Goal: Information Seeking & Learning: Learn about a topic

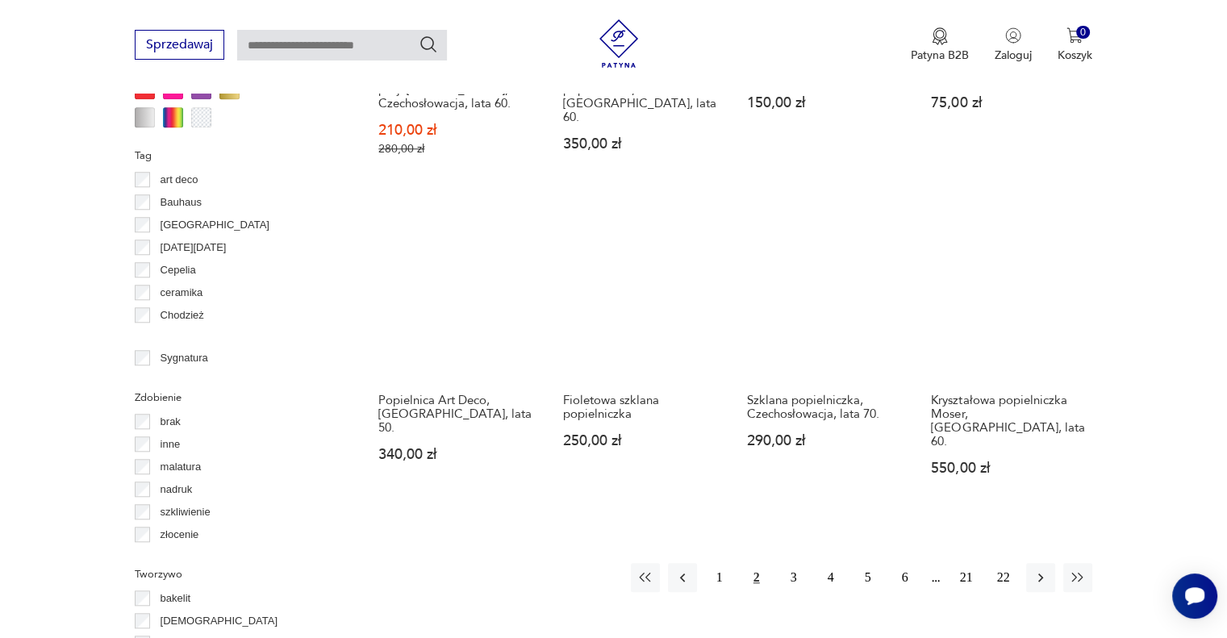
scroll to position [1481, 0]
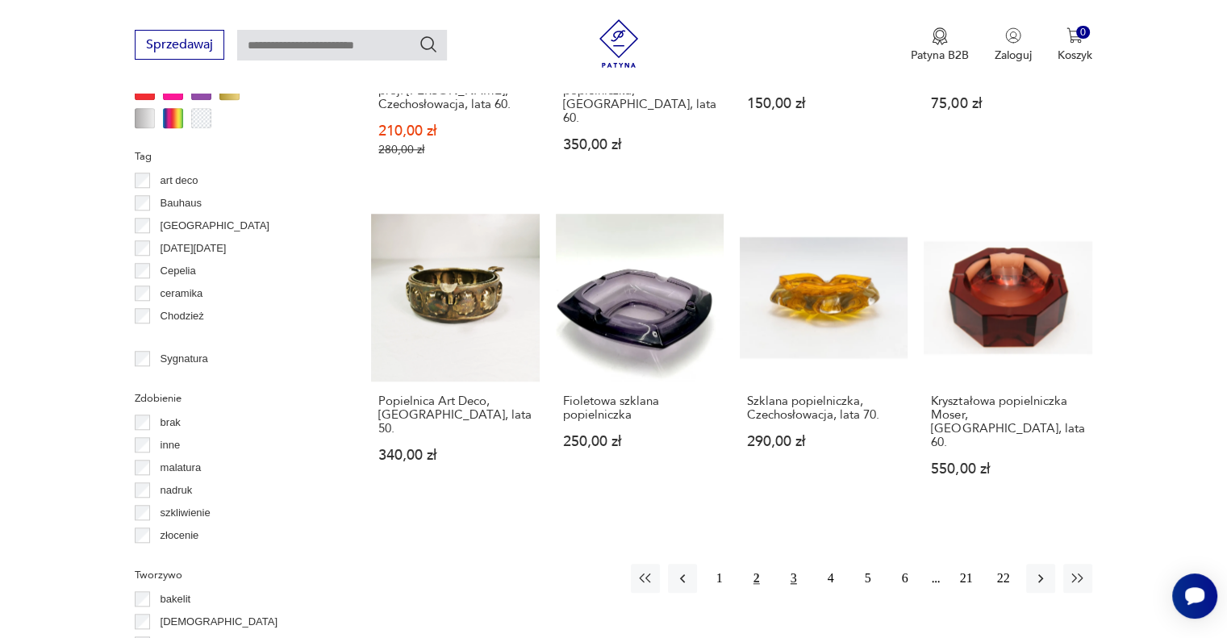
click at [790, 564] on button "3" at bounding box center [793, 578] width 29 height 29
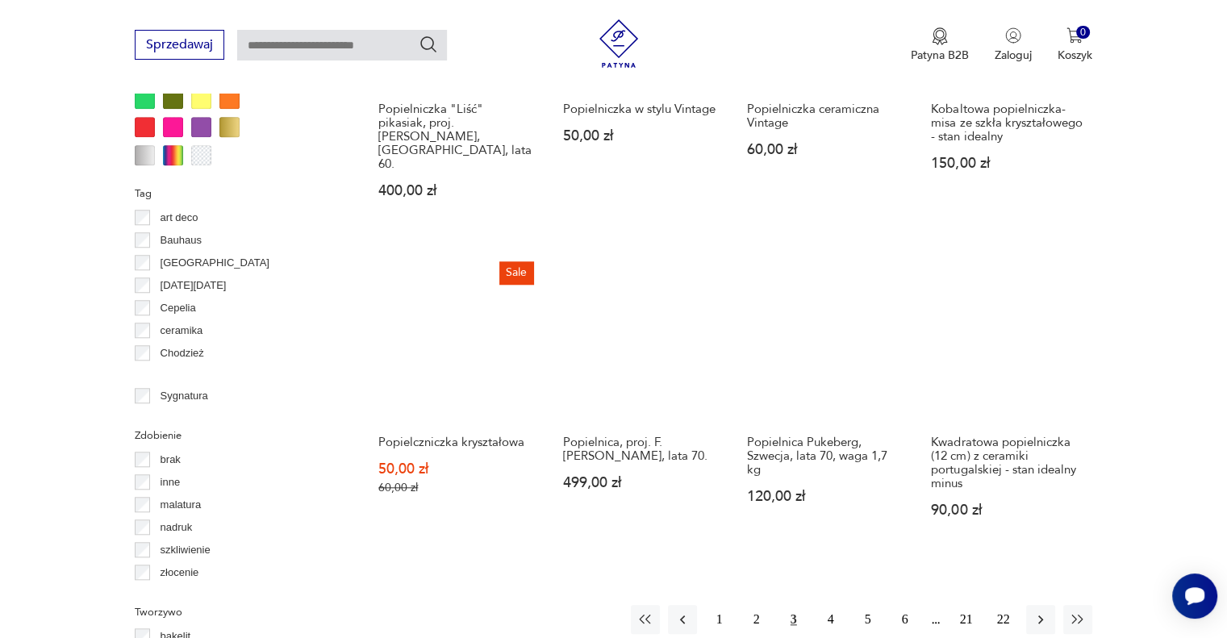
scroll to position [1448, 0]
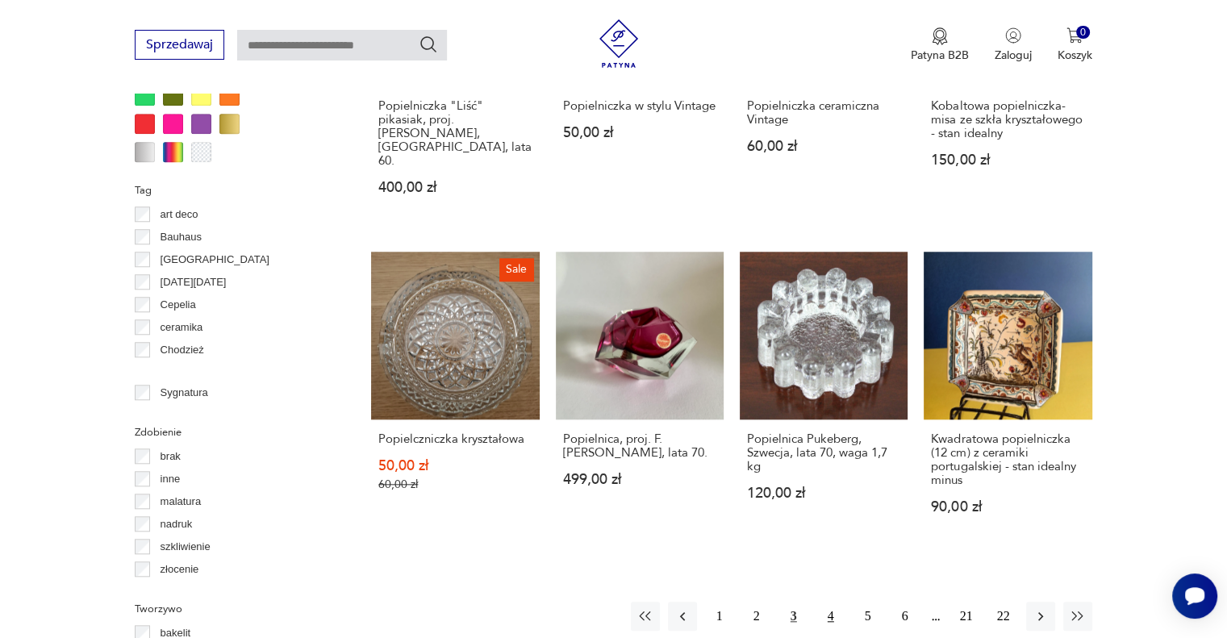
click at [827, 602] on button "4" at bounding box center [831, 616] width 29 height 29
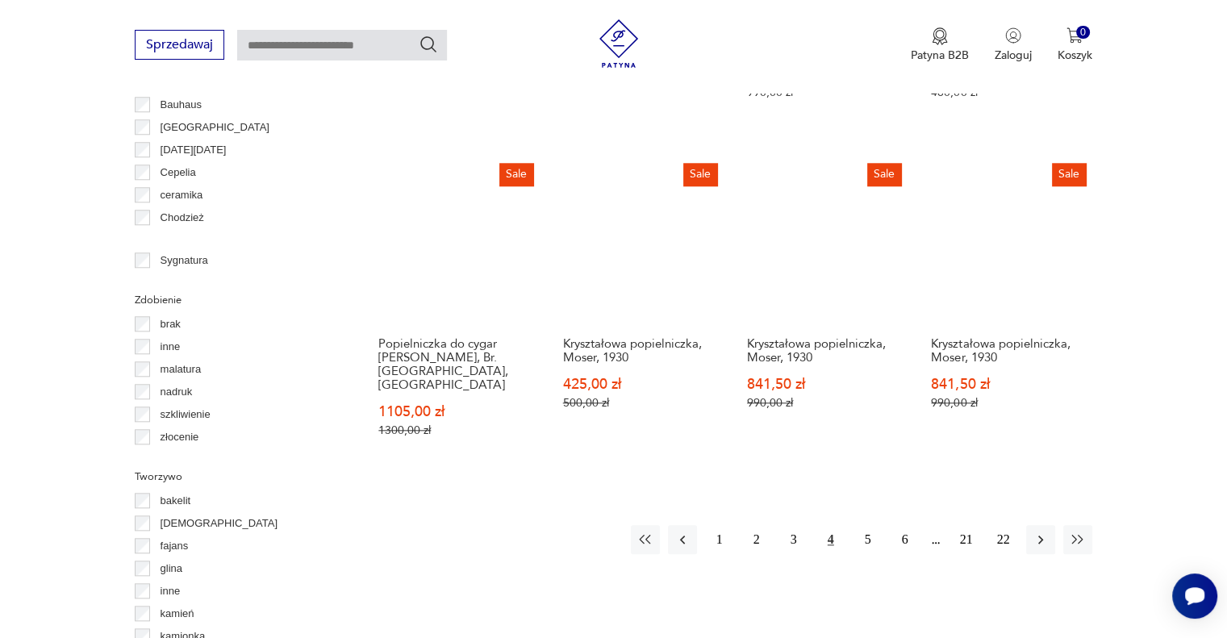
scroll to position [1581, 0]
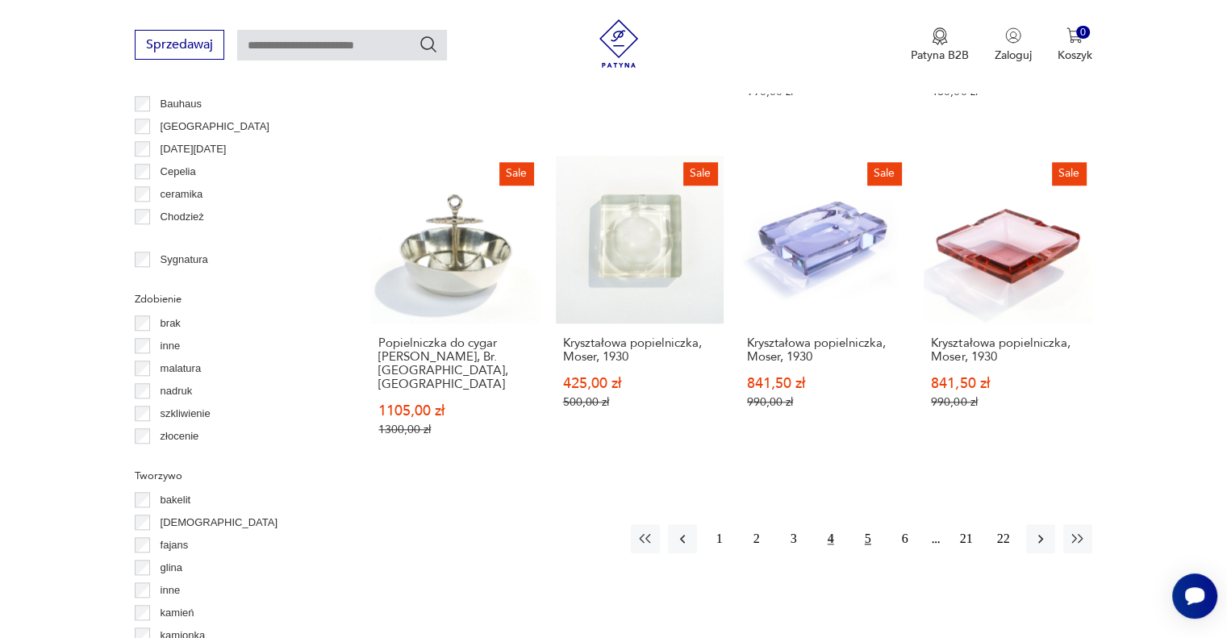
click at [860, 524] on button "5" at bounding box center [868, 538] width 29 height 29
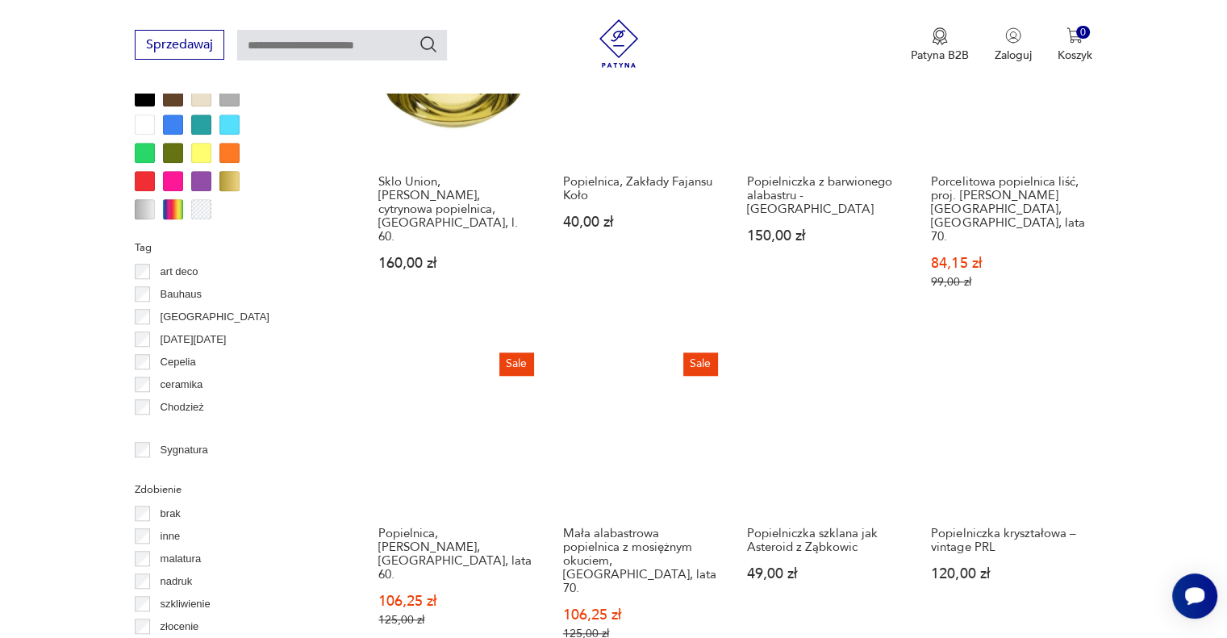
scroll to position [1804, 0]
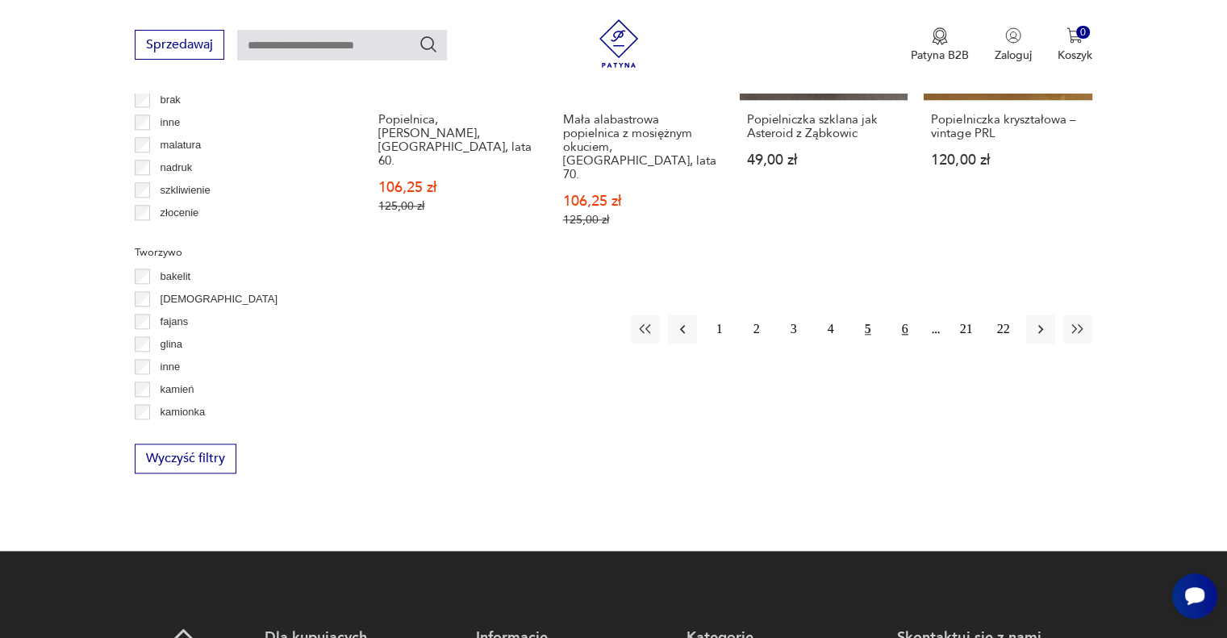
click at [909, 315] on button "6" at bounding box center [905, 329] width 29 height 29
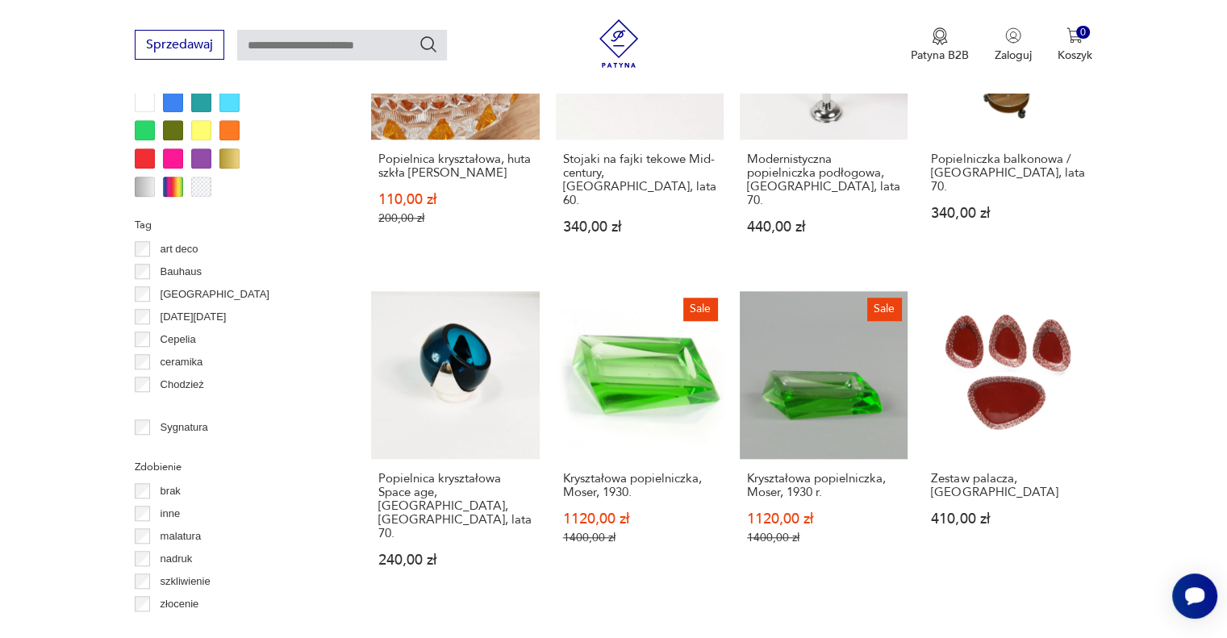
scroll to position [1420, 0]
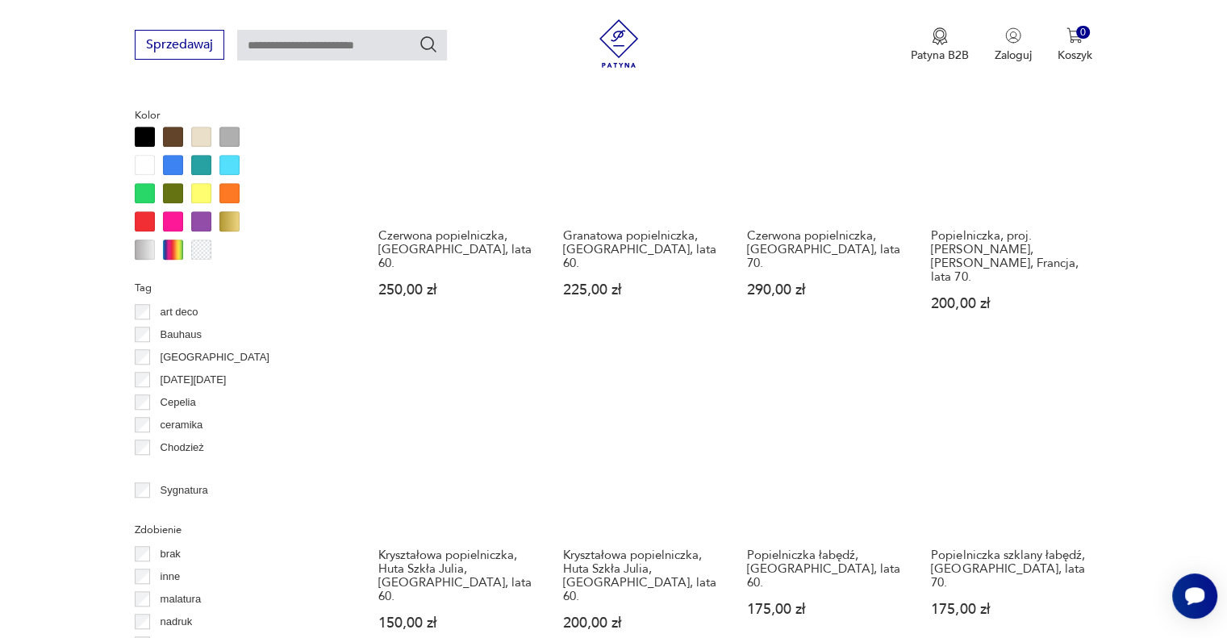
scroll to position [1724, 0]
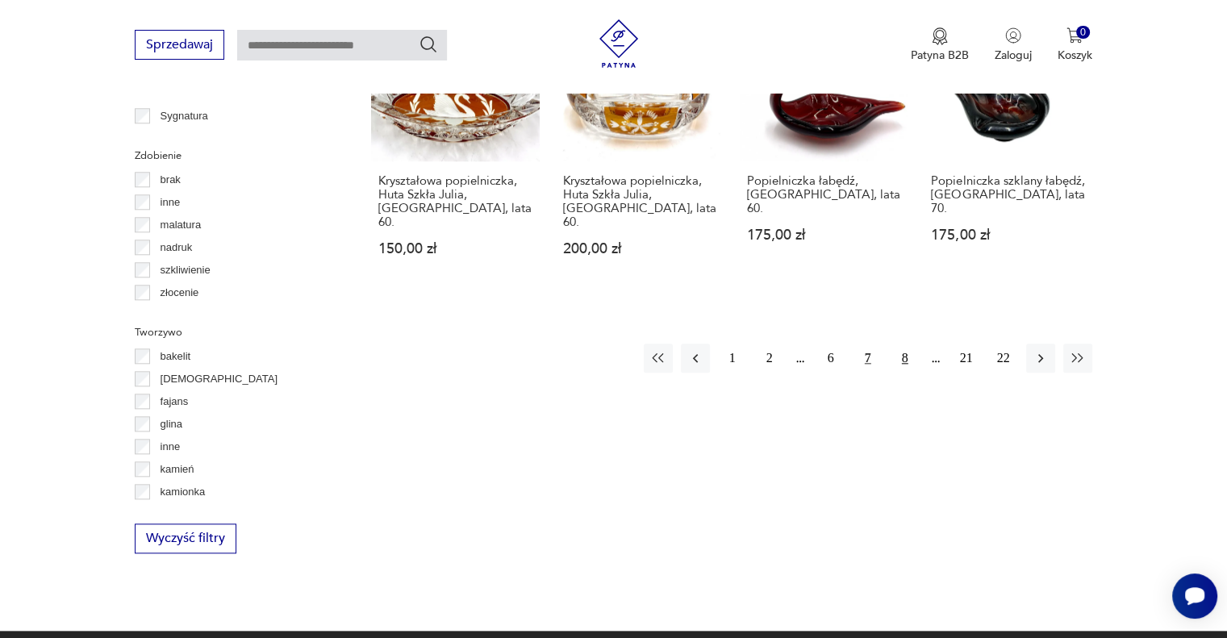
click at [909, 344] on button "8" at bounding box center [905, 358] width 29 height 29
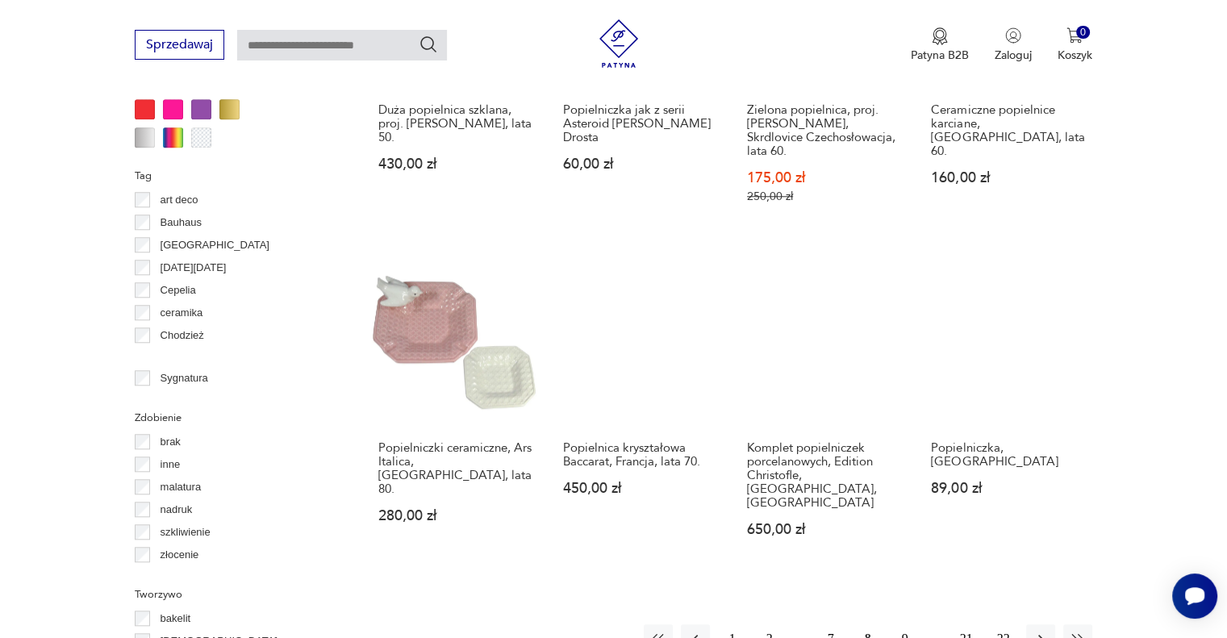
scroll to position [1463, 0]
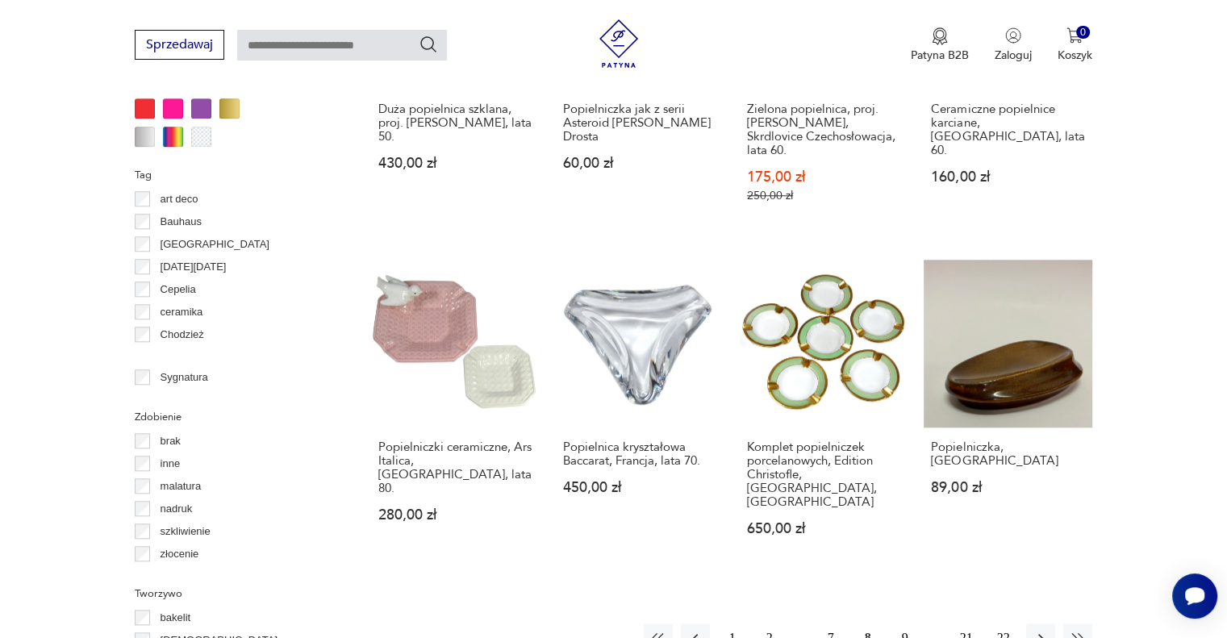
click at [892, 624] on button "9" at bounding box center [905, 638] width 29 height 29
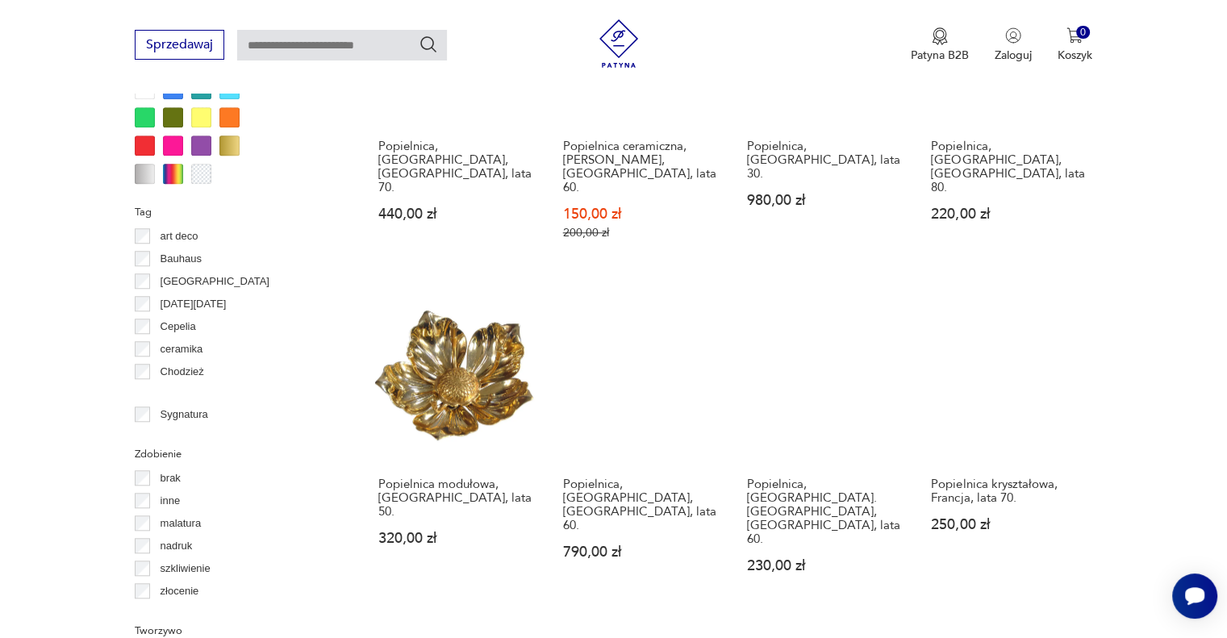
scroll to position [1424, 0]
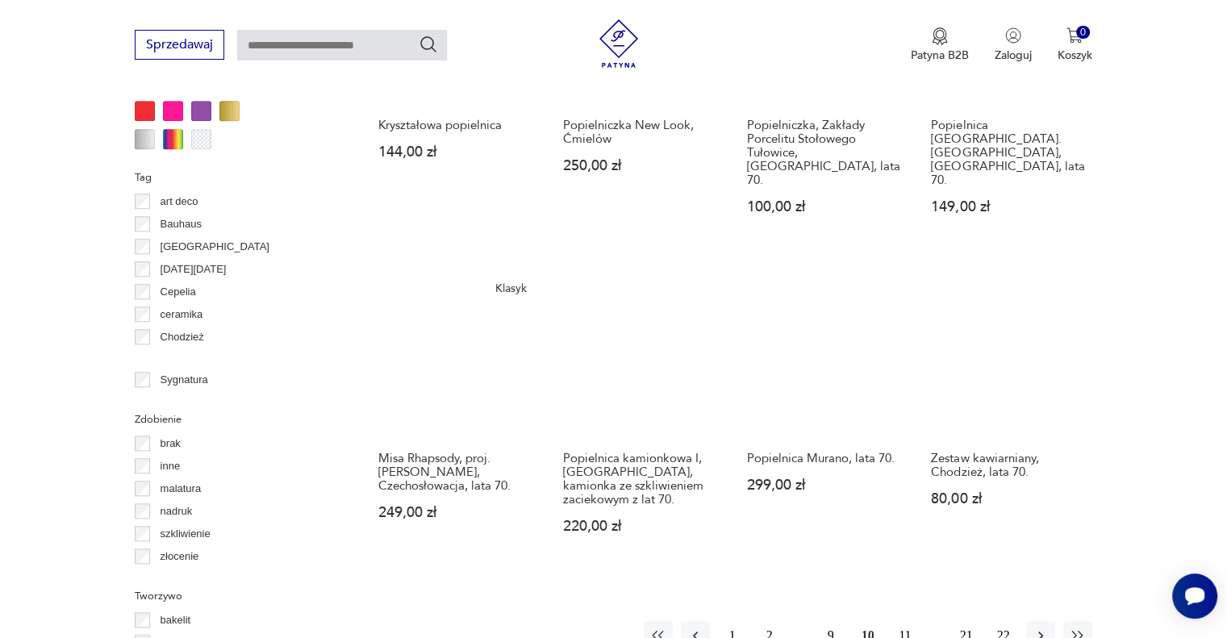
scroll to position [1461, 0]
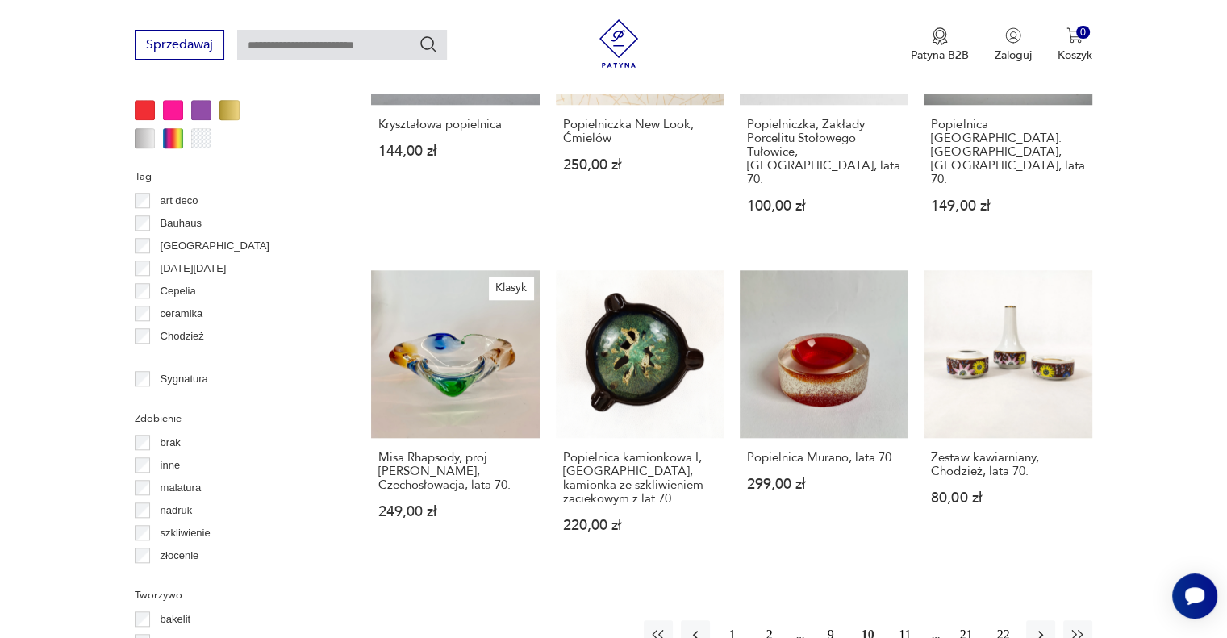
click at [904, 621] on button "11" at bounding box center [905, 635] width 29 height 29
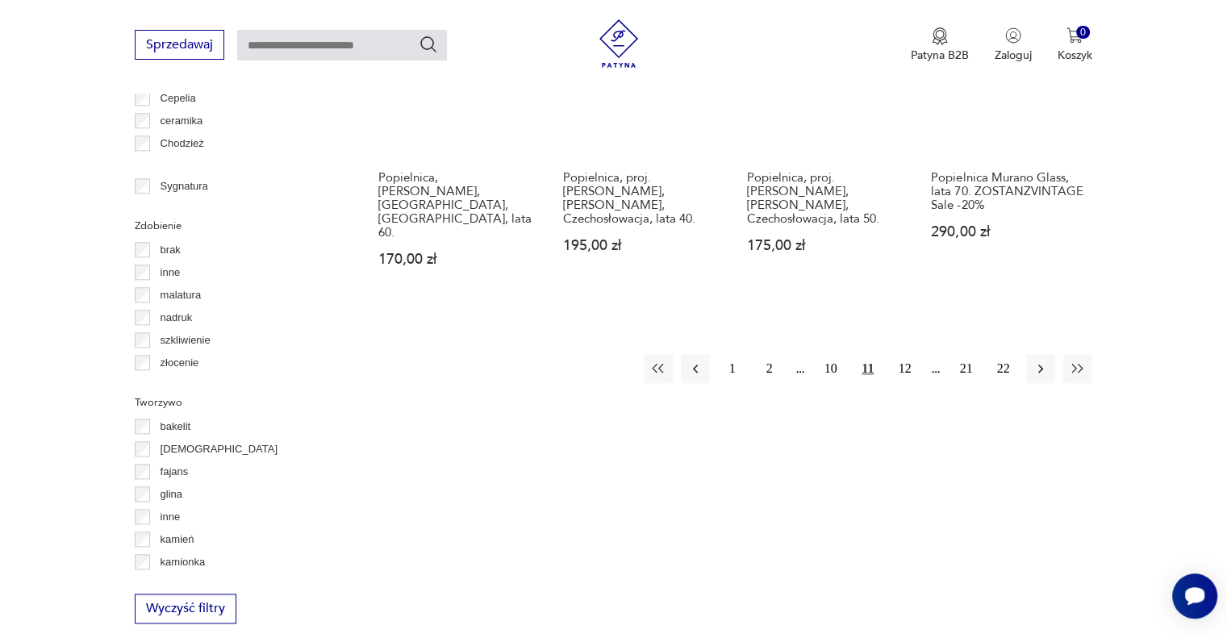
scroll to position [1655, 0]
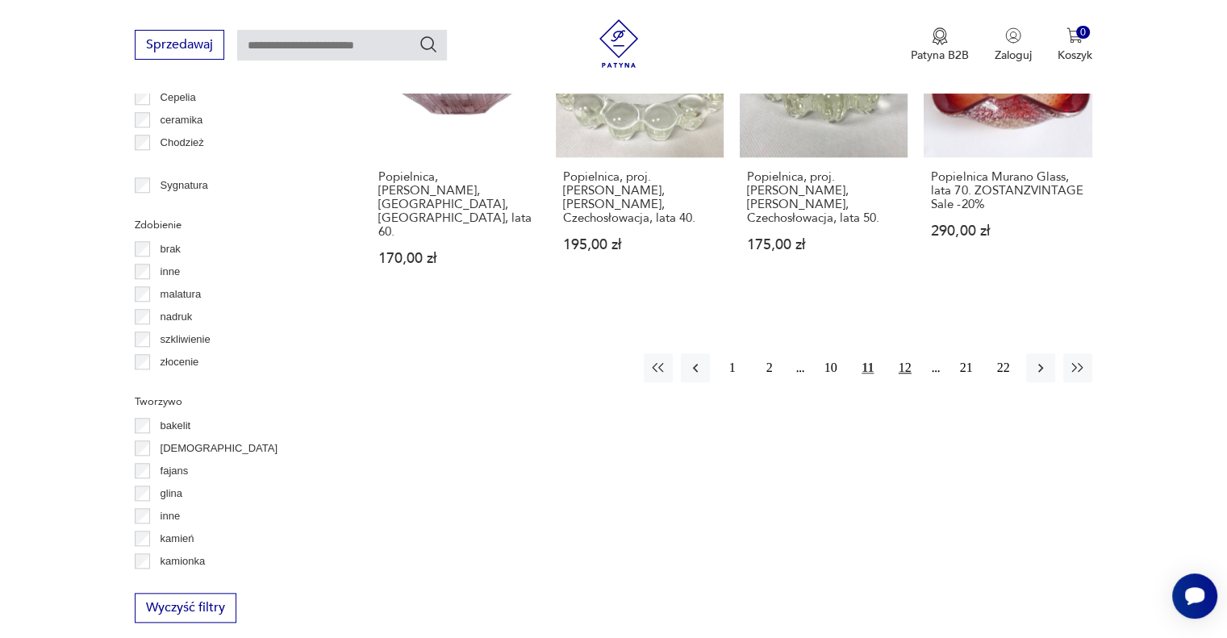
click at [905, 353] on button "12" at bounding box center [905, 367] width 29 height 29
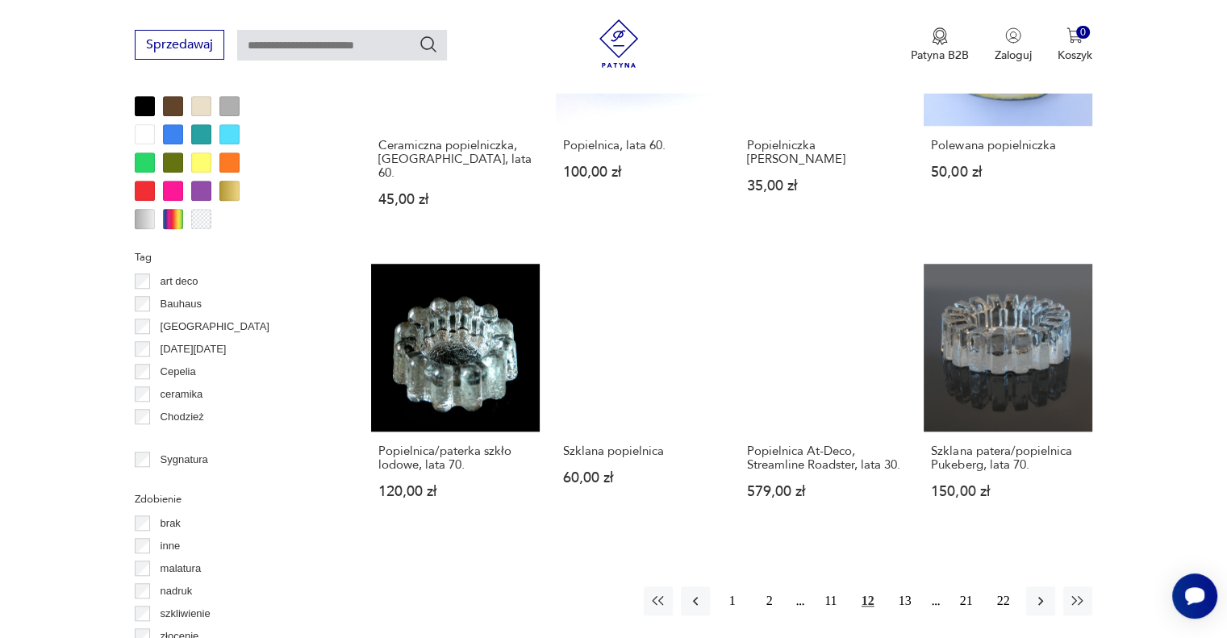
scroll to position [1382, 0]
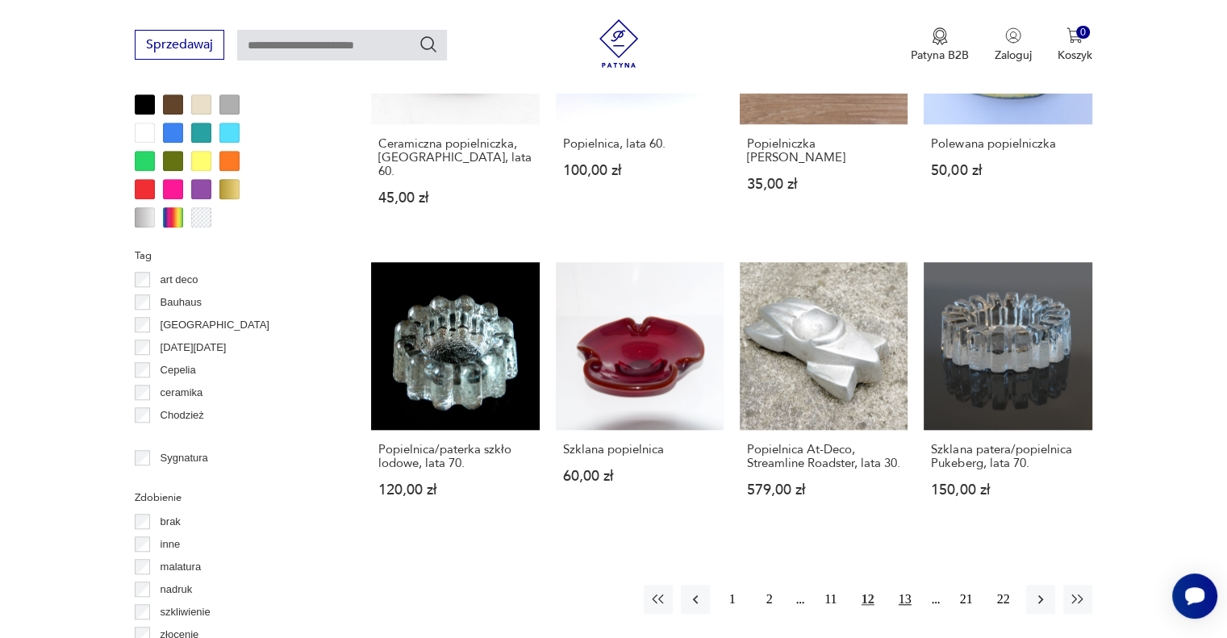
click at [899, 585] on button "13" at bounding box center [905, 599] width 29 height 29
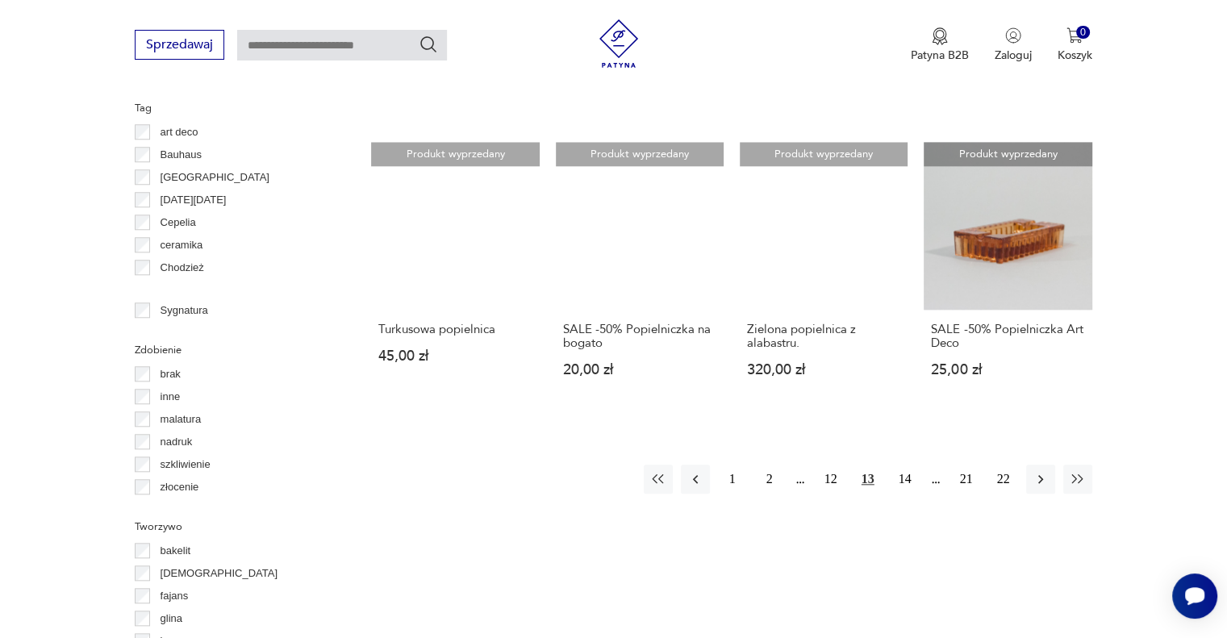
scroll to position [1532, 0]
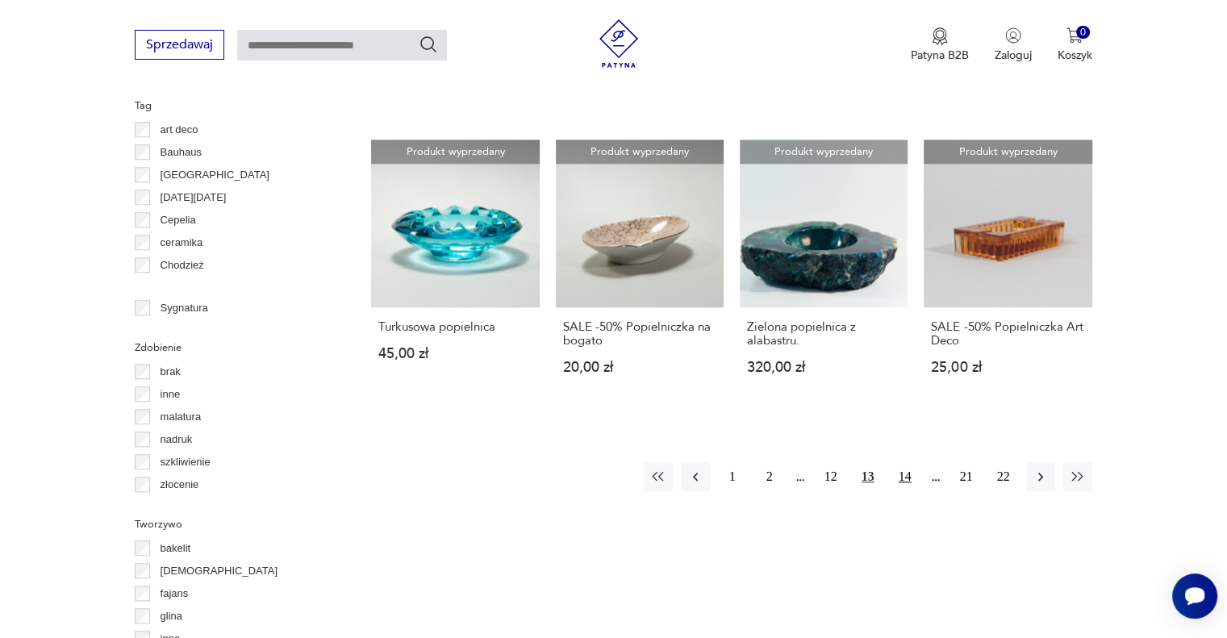
click at [908, 462] on button "14" at bounding box center [905, 476] width 29 height 29
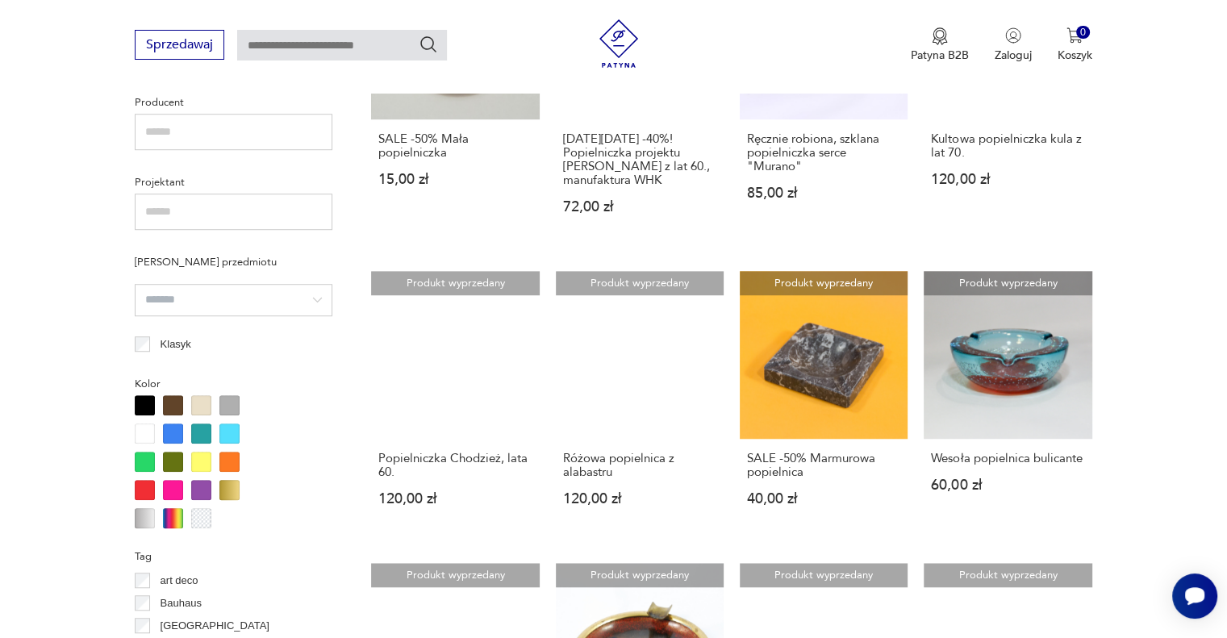
scroll to position [1410, 0]
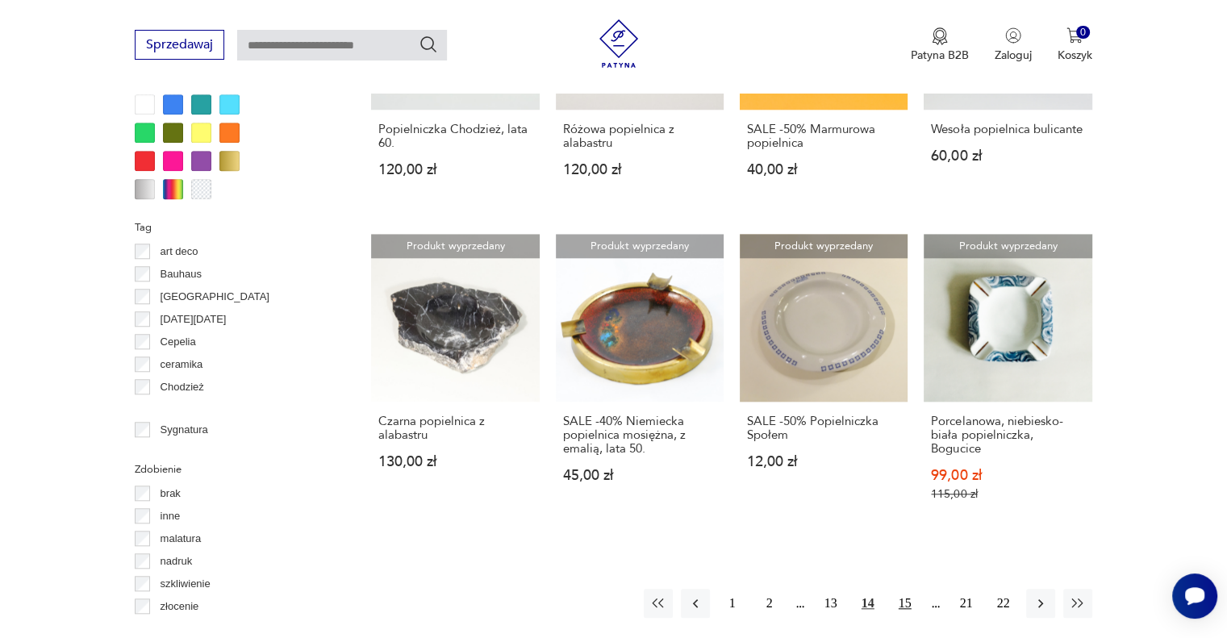
click at [902, 602] on button "15" at bounding box center [905, 603] width 29 height 29
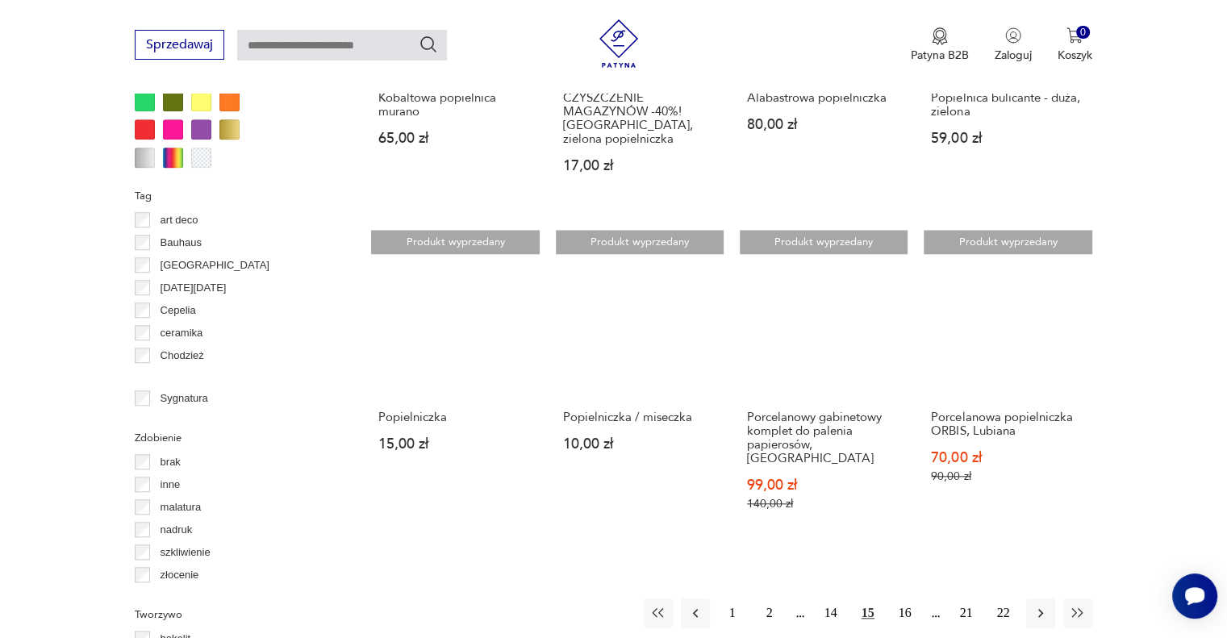
scroll to position [1461, 0]
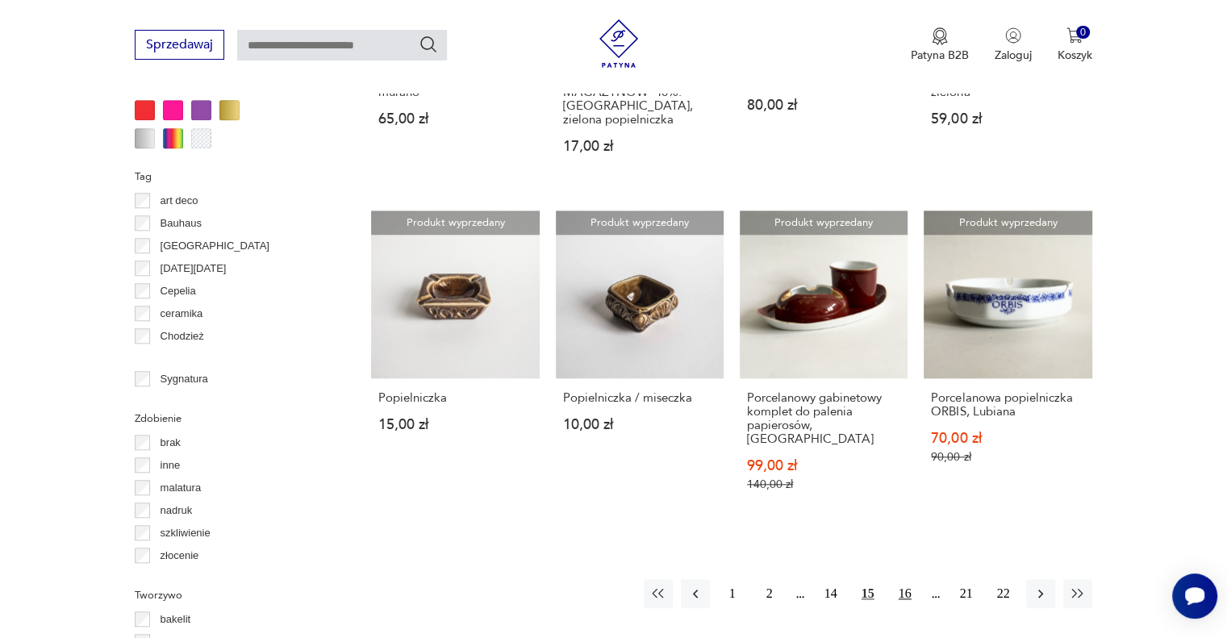
click at [897, 579] on button "16" at bounding box center [905, 593] width 29 height 29
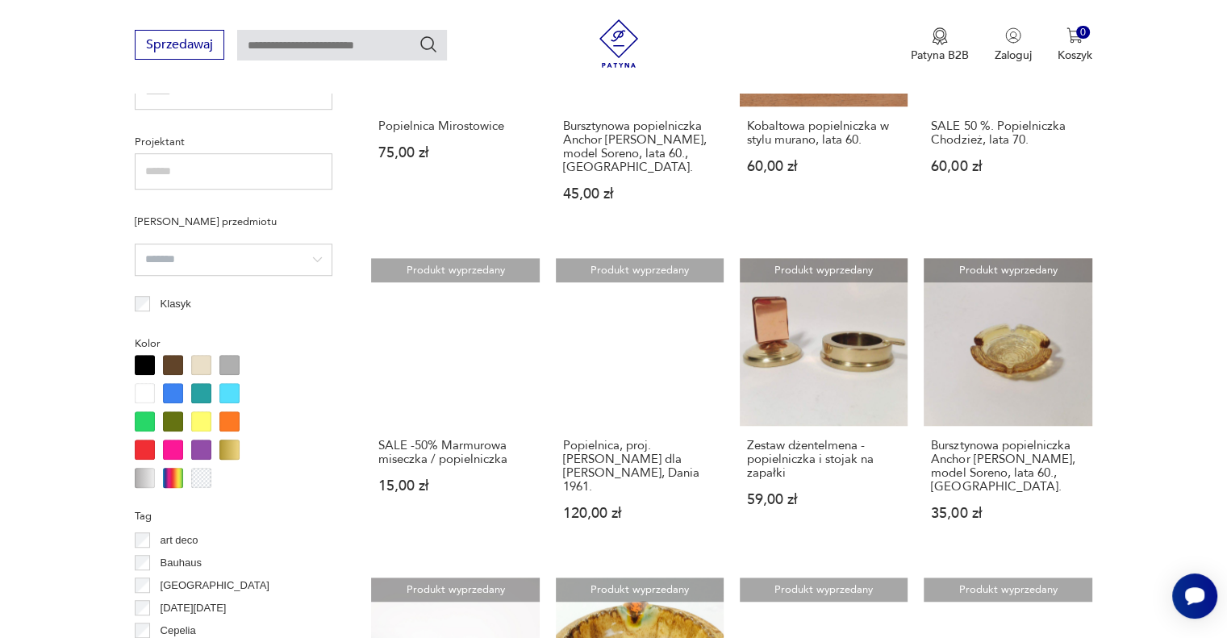
scroll to position [1484, 0]
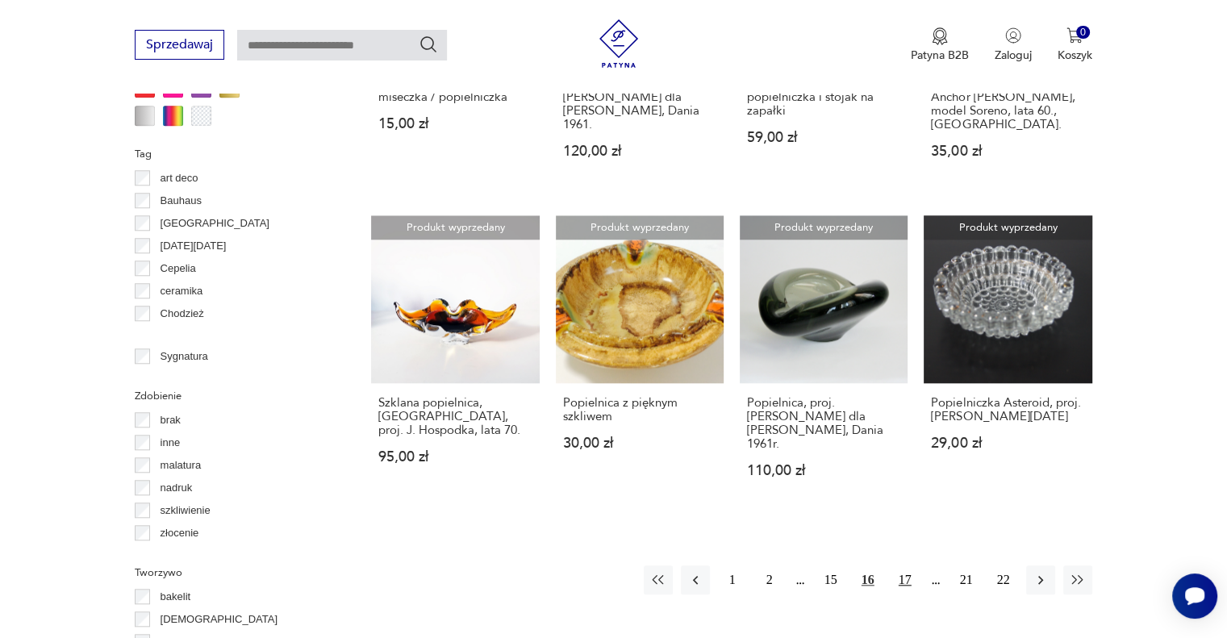
click at [909, 566] on button "17" at bounding box center [905, 580] width 29 height 29
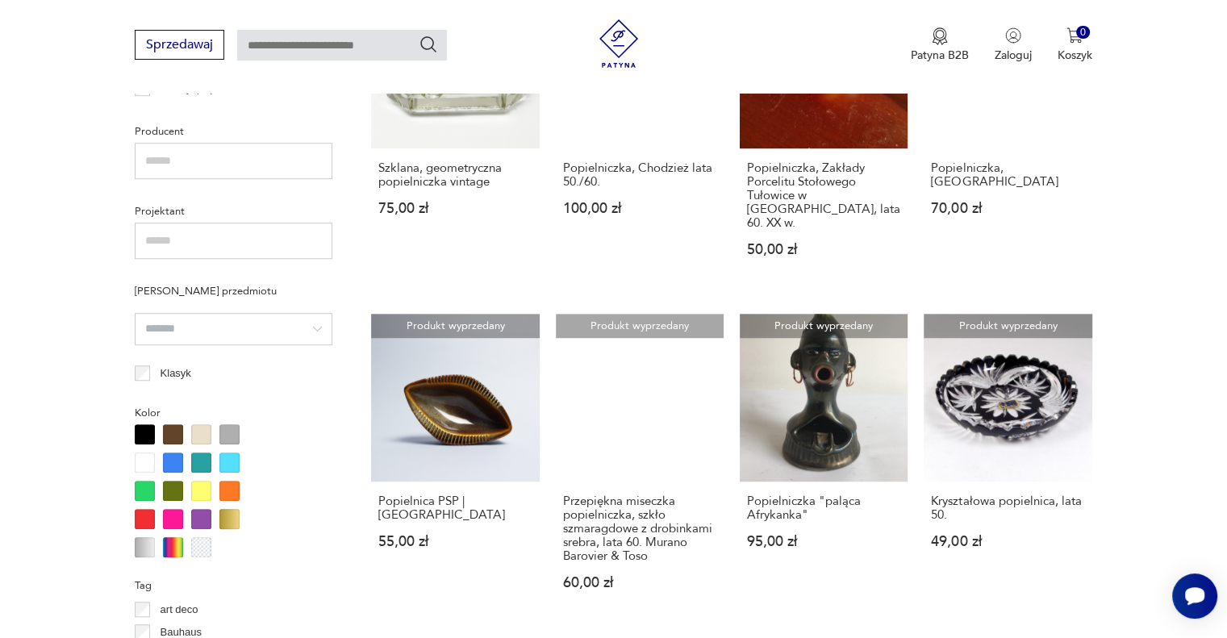
scroll to position [1053, 0]
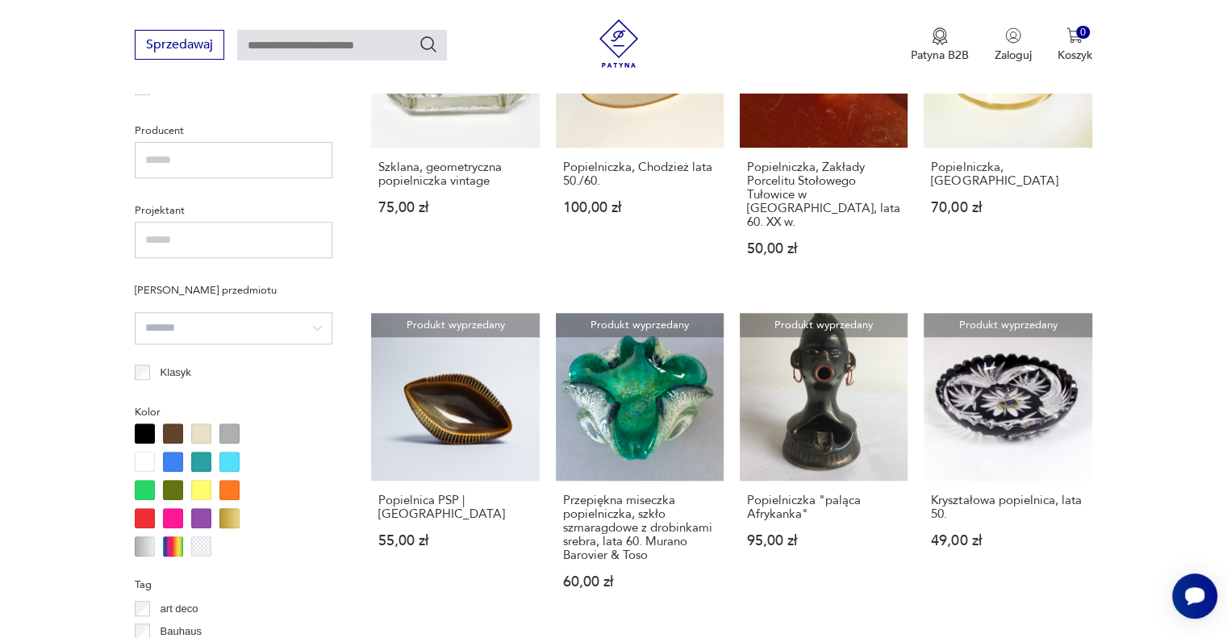
drag, startPoint x: 1002, startPoint y: 484, endPoint x: 1146, endPoint y: 180, distance: 336.4
click at [1146, 180] on section "Filtruj produkty Cena MIN MAX OK Promocja Datowanie OK Kraj pochodzenia Polska …" at bounding box center [613, 460] width 1227 height 1684
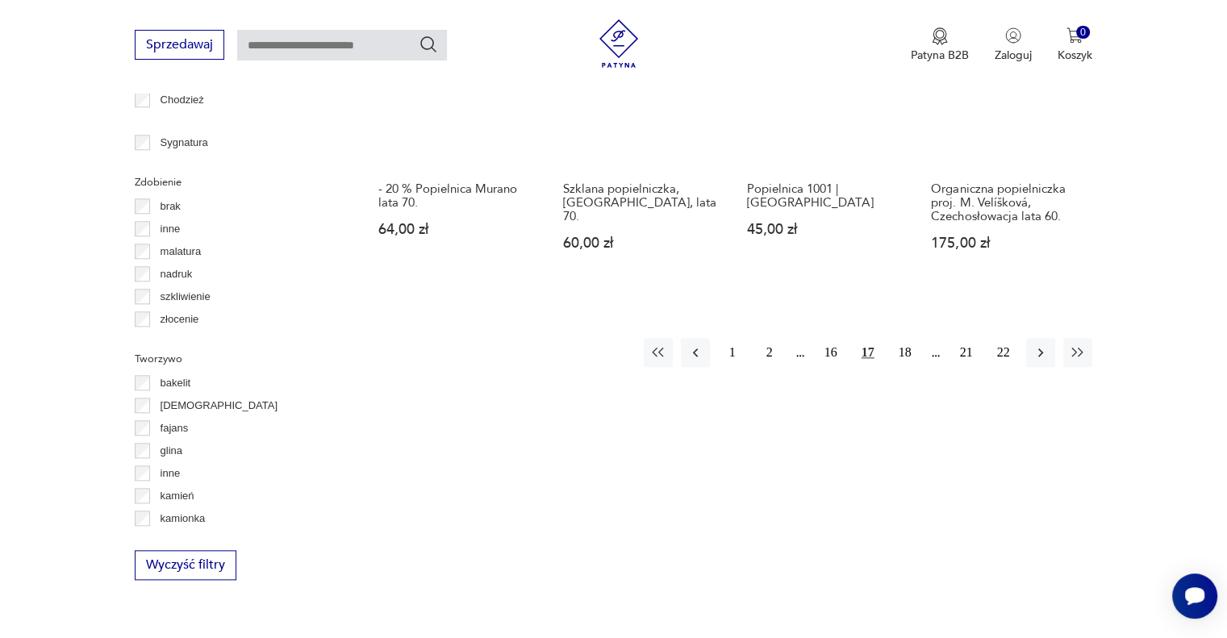
scroll to position [1628, 0]
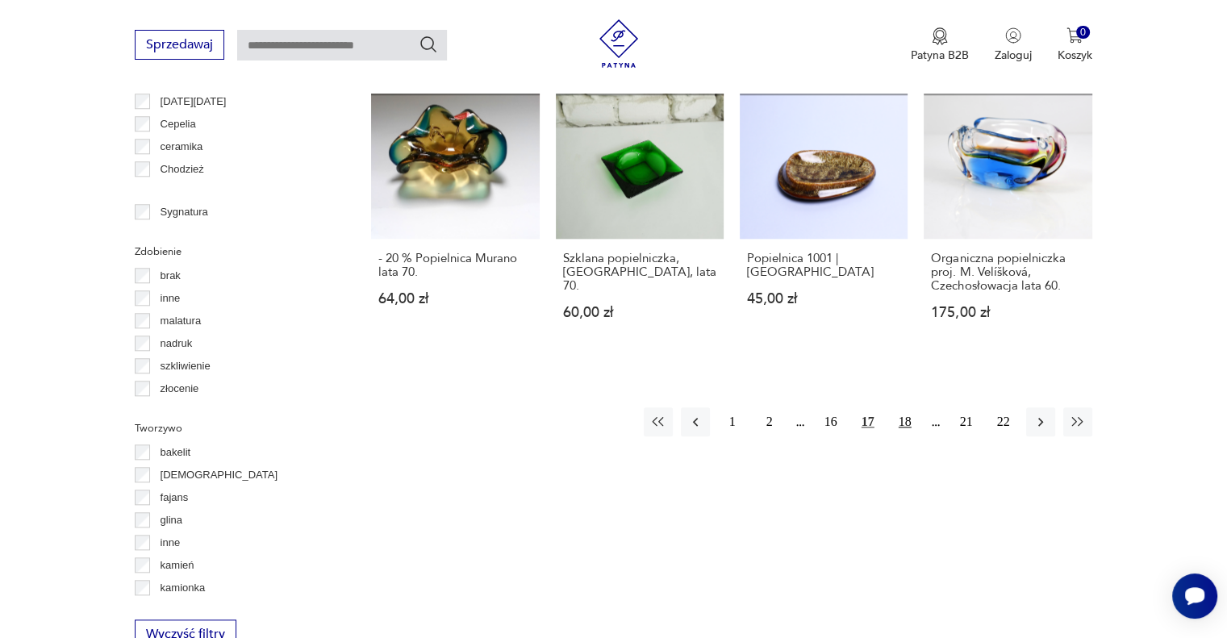
click at [900, 407] on button "18" at bounding box center [905, 421] width 29 height 29
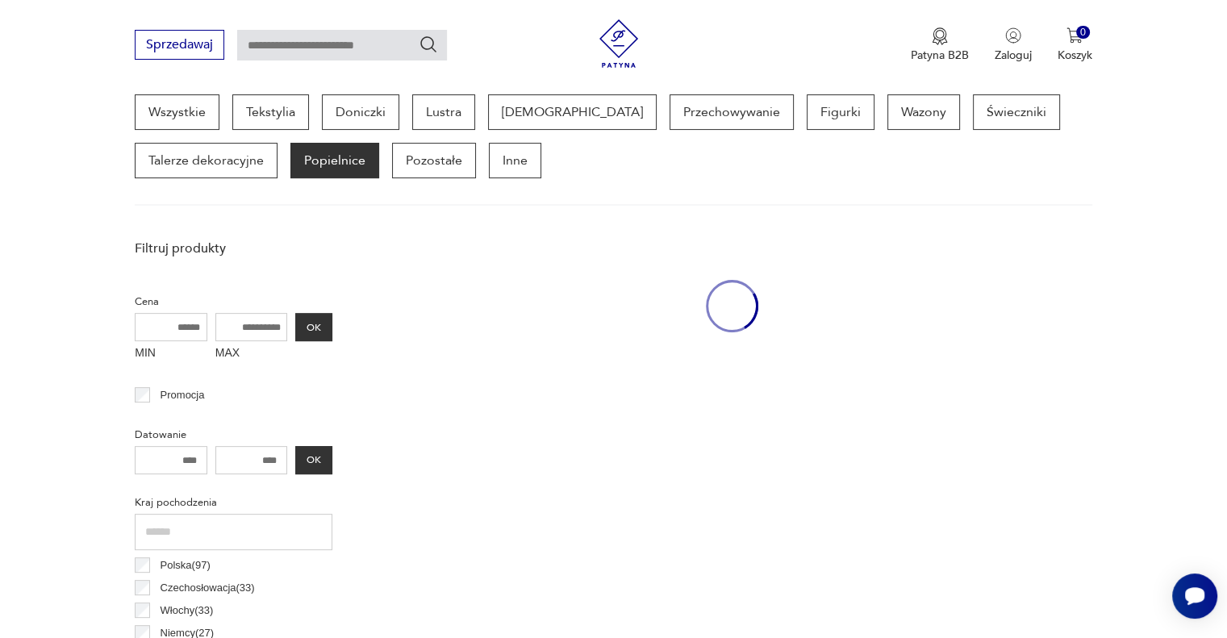
scroll to position [428, 0]
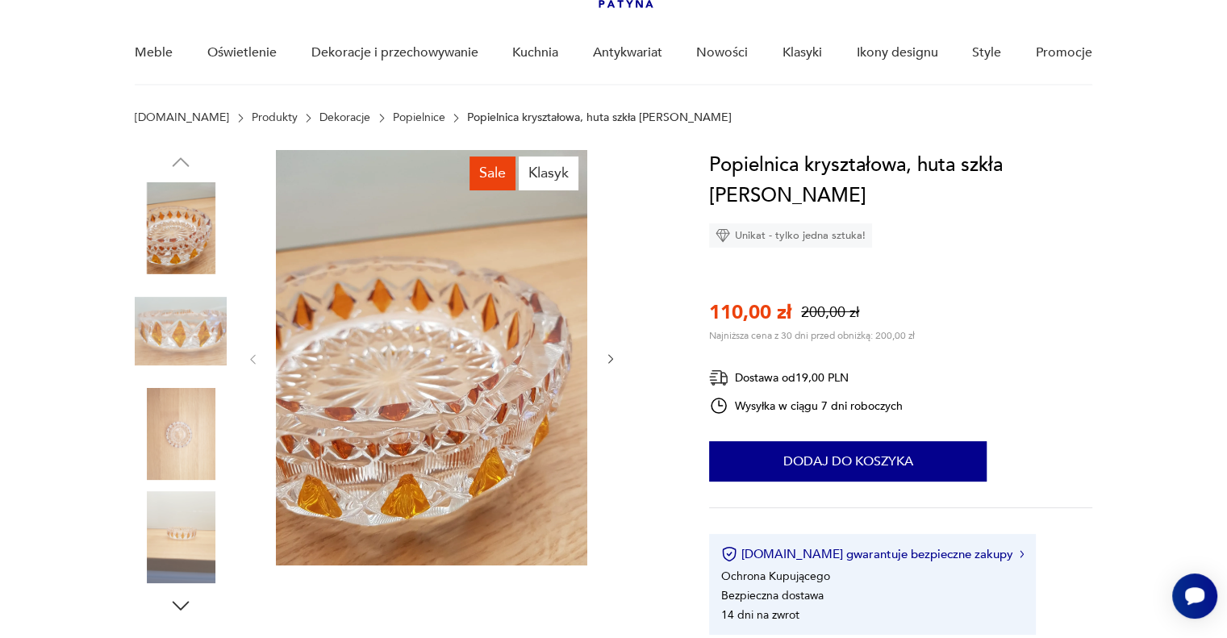
scroll to position [124, 0]
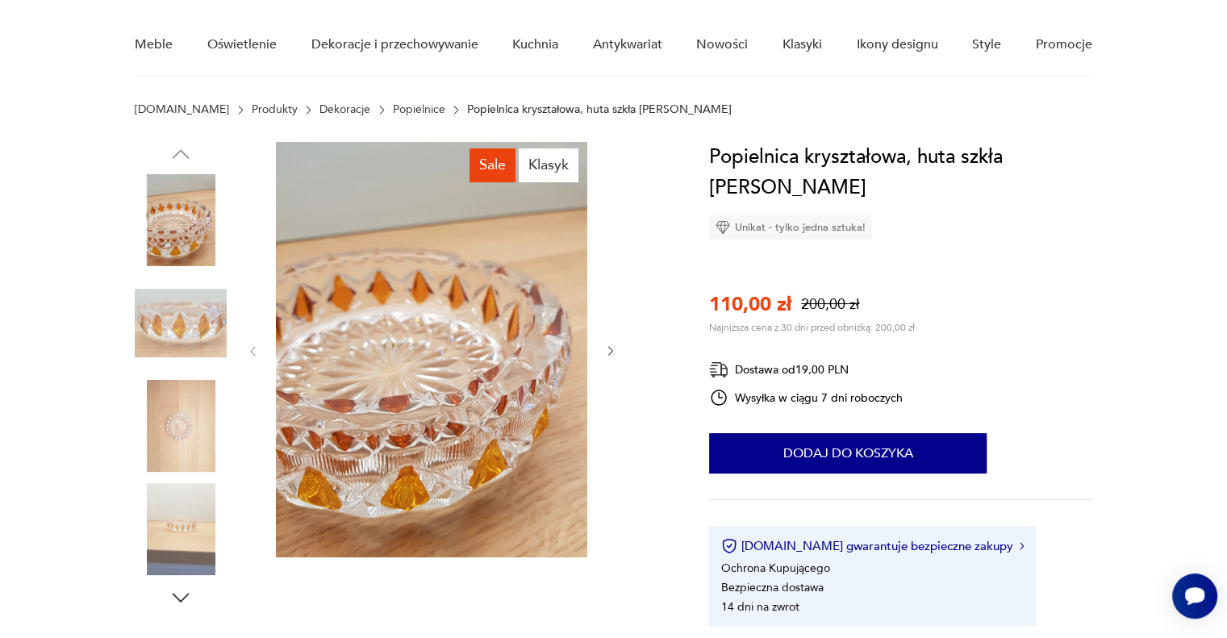
click at [183, 347] on img at bounding box center [181, 324] width 92 height 92
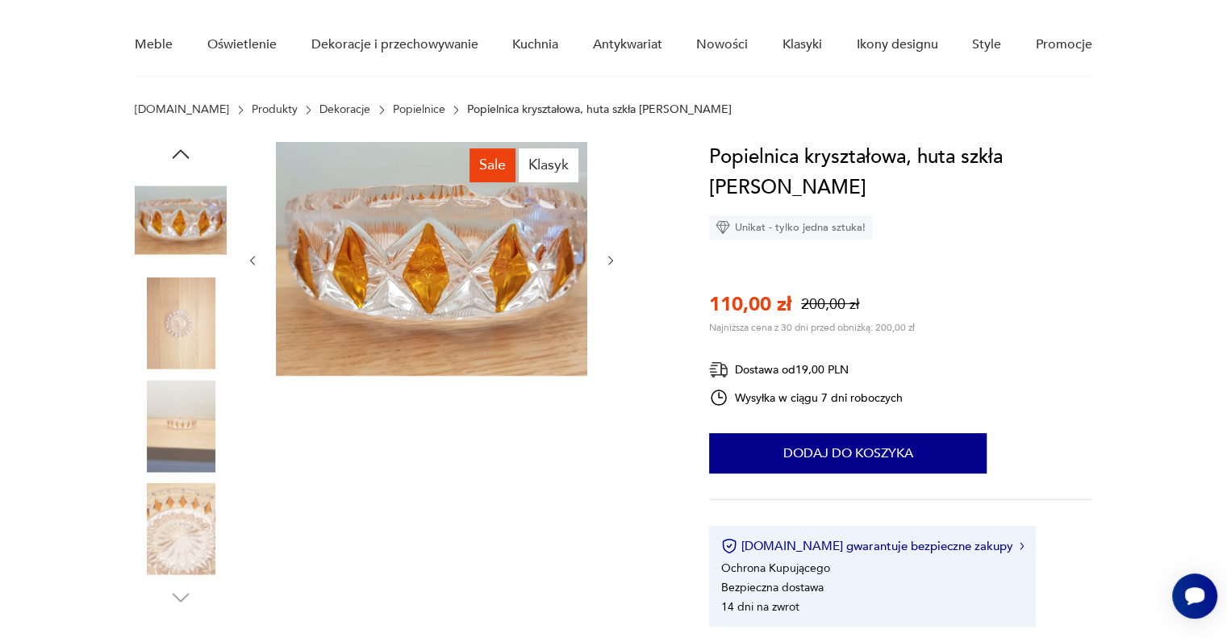
click at [182, 387] on img at bounding box center [181, 426] width 92 height 92
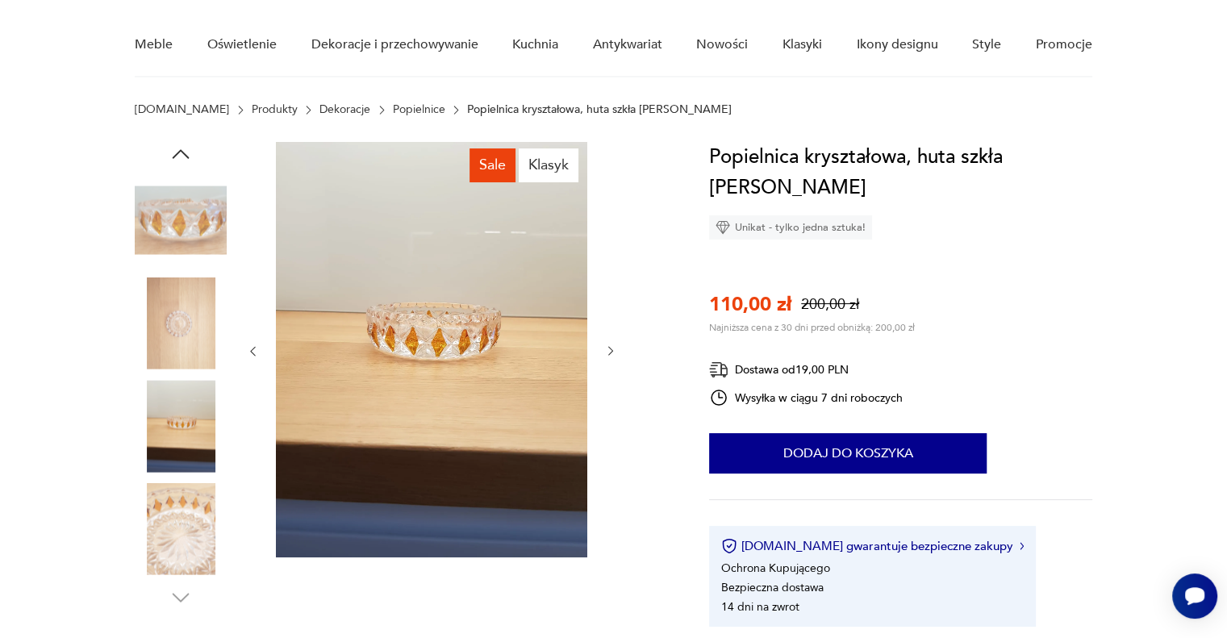
click at [193, 438] on div at bounding box center [181, 376] width 92 height 468
click at [193, 438] on img at bounding box center [181, 426] width 92 height 92
click at [193, 202] on img at bounding box center [181, 220] width 92 height 92
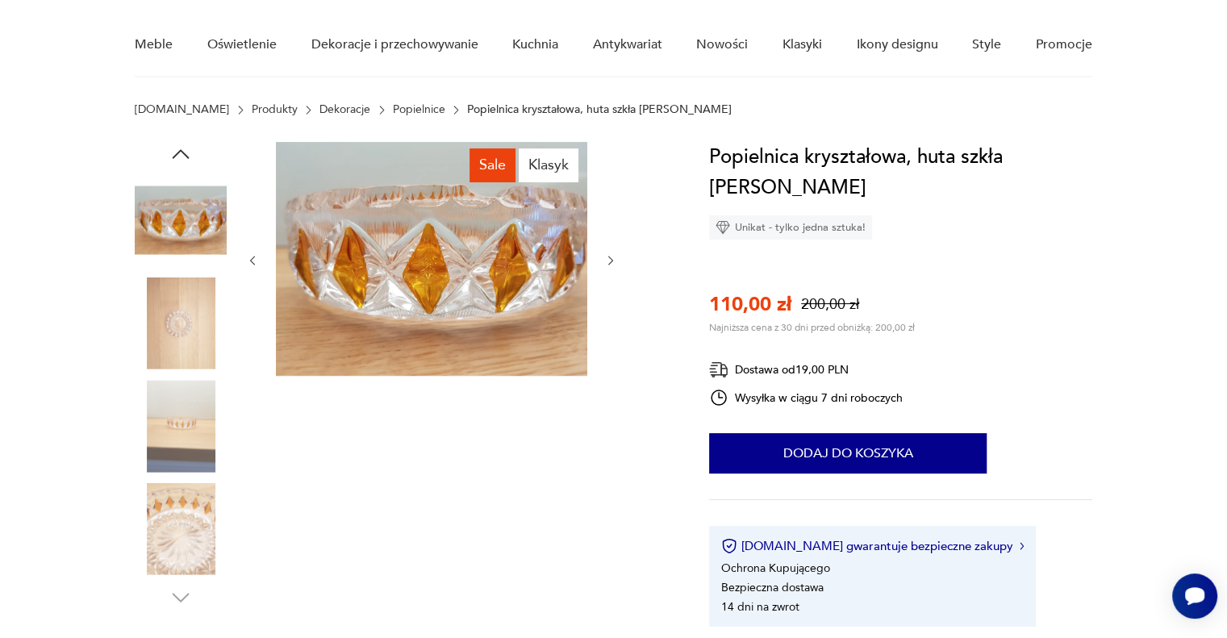
click at [188, 272] on div at bounding box center [181, 273] width 92 height 403
click at [184, 310] on img at bounding box center [181, 324] width 92 height 92
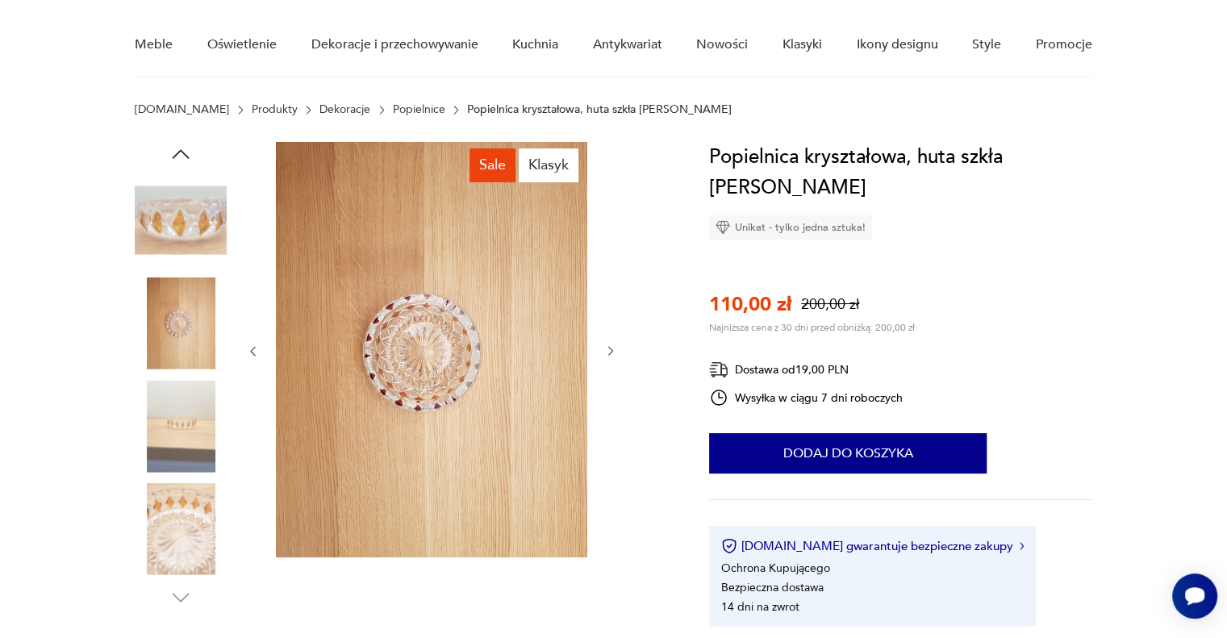
click at [186, 386] on img at bounding box center [181, 426] width 92 height 92
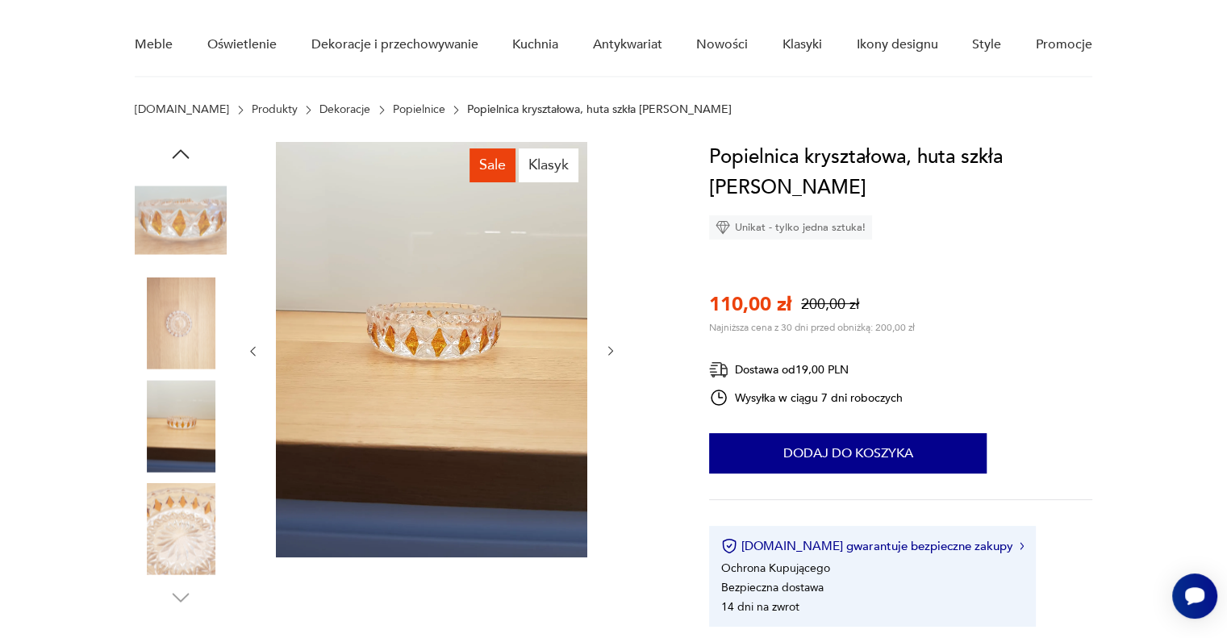
click at [192, 433] on img at bounding box center [181, 426] width 92 height 92
click at [189, 510] on img at bounding box center [181, 529] width 92 height 92
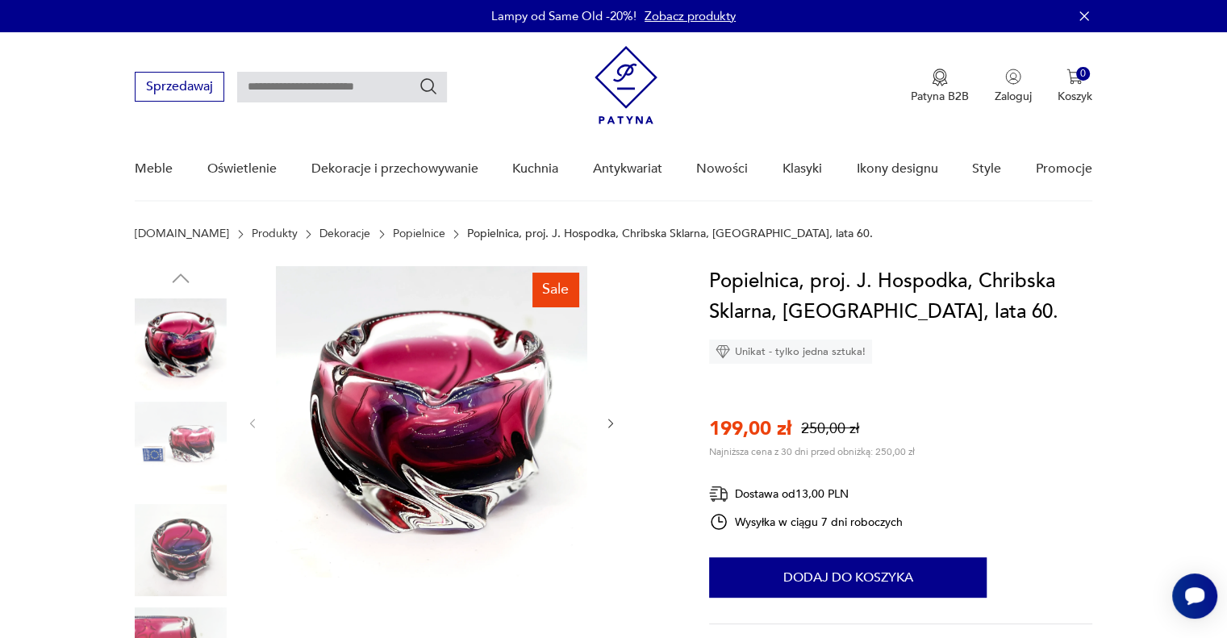
click at [178, 445] on img at bounding box center [181, 448] width 92 height 92
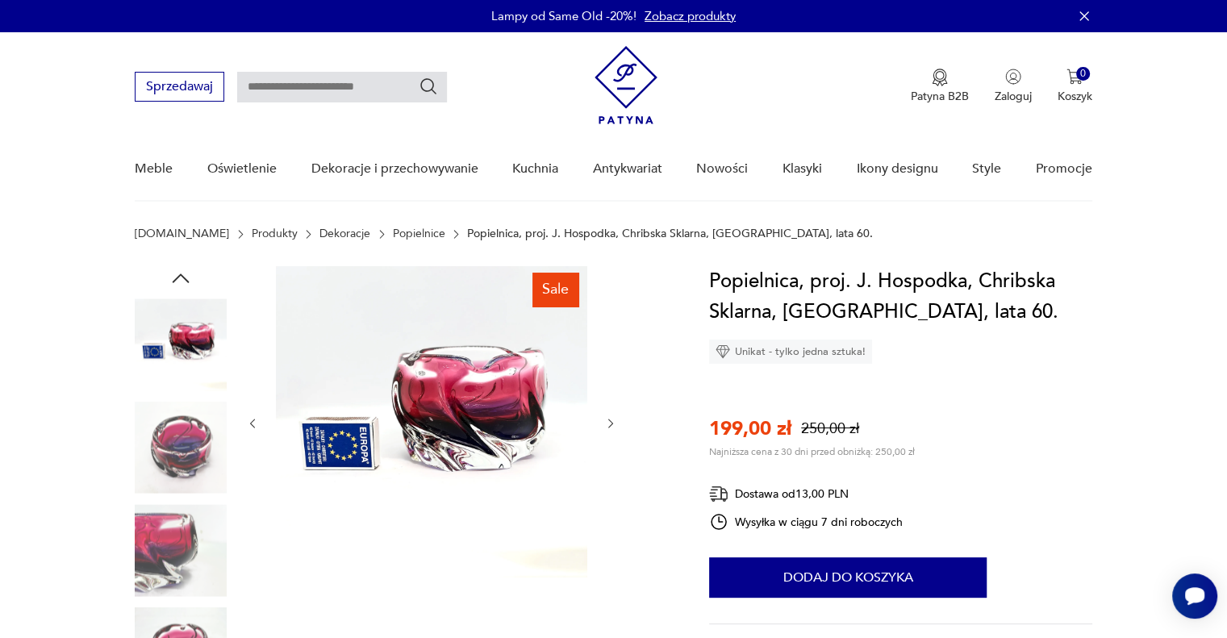
click at [187, 531] on img at bounding box center [181, 550] width 92 height 92
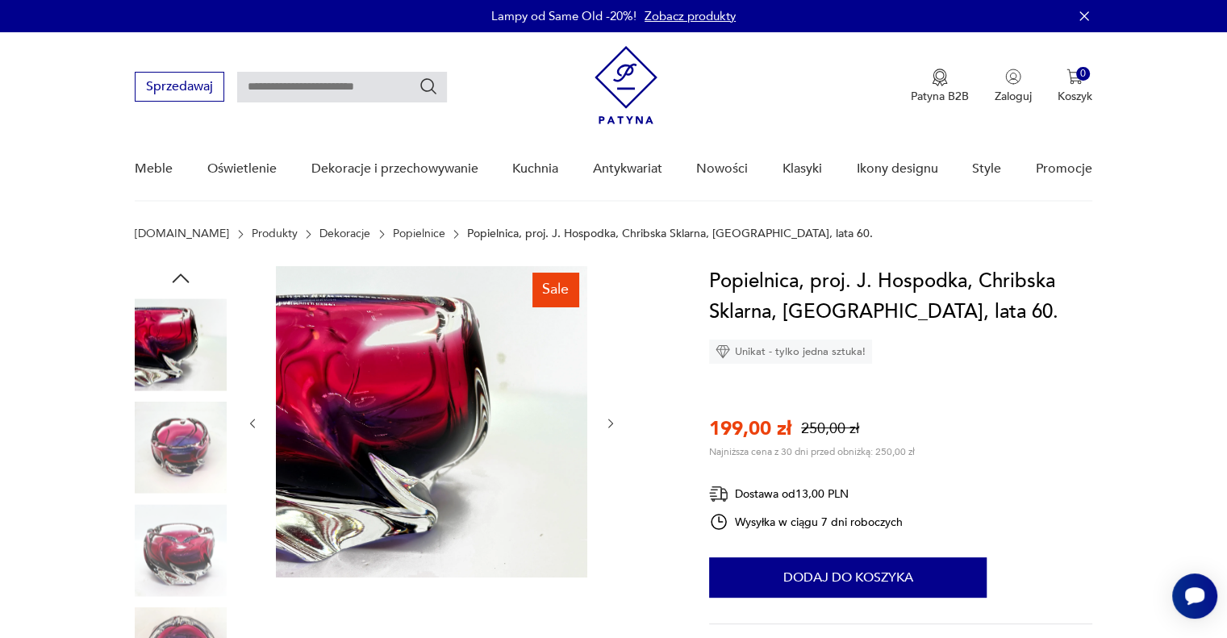
click at [184, 566] on img at bounding box center [181, 550] width 92 height 92
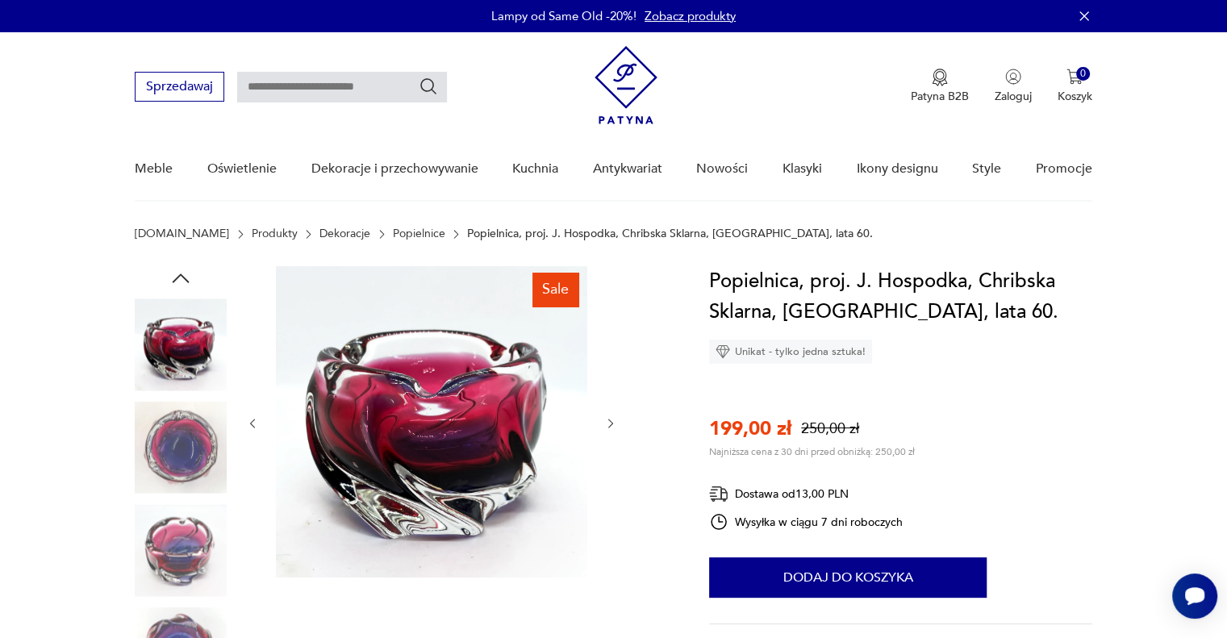
click at [190, 559] on img at bounding box center [181, 550] width 92 height 92
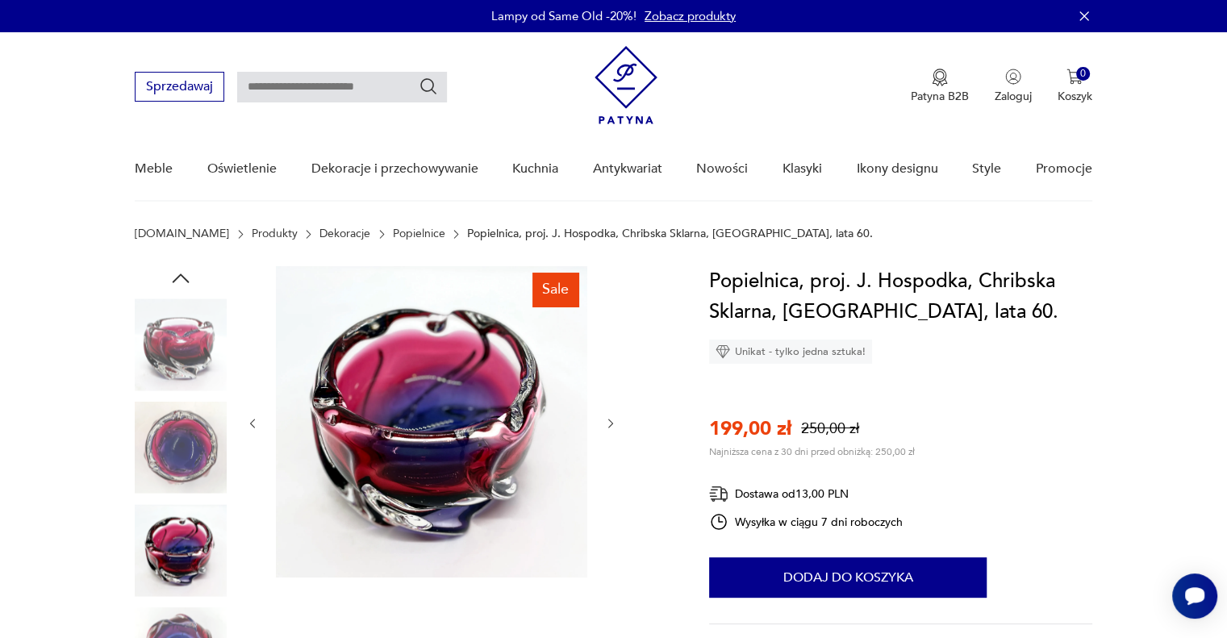
scroll to position [90, 0]
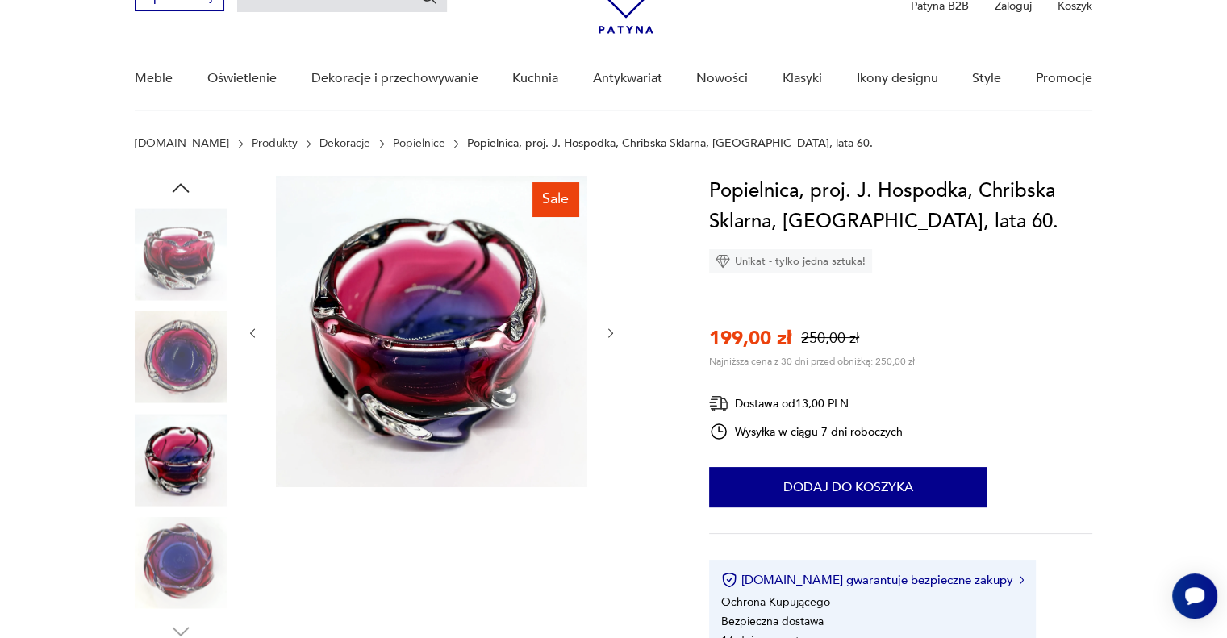
click at [179, 563] on img at bounding box center [181, 563] width 92 height 92
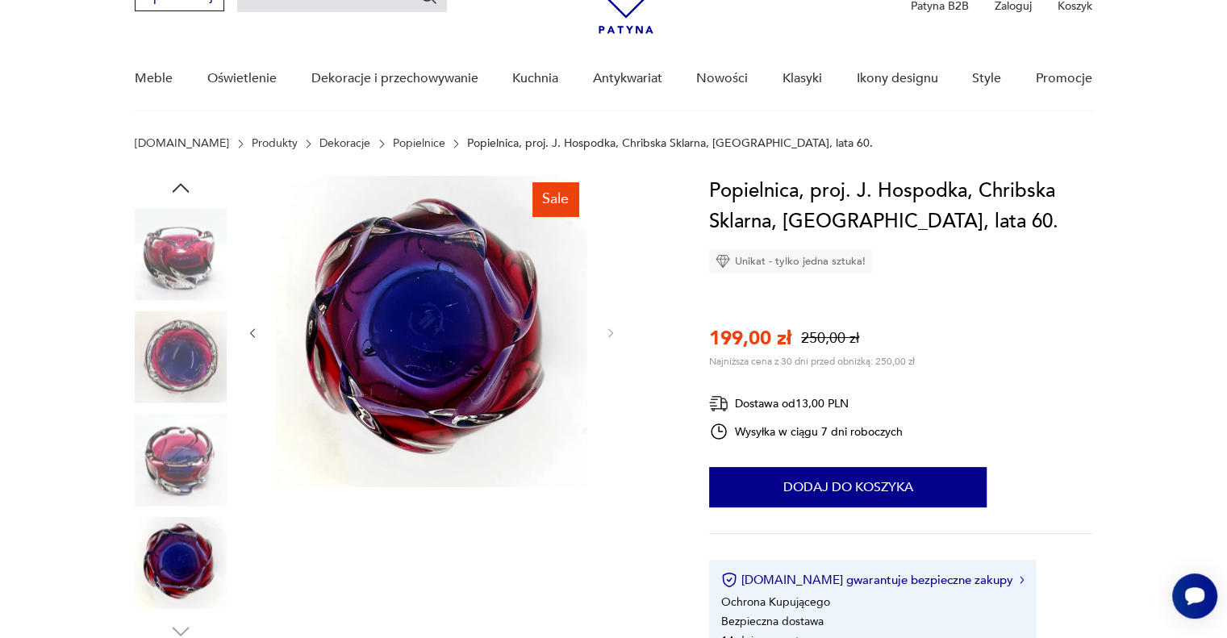
click at [186, 464] on img at bounding box center [181, 460] width 92 height 92
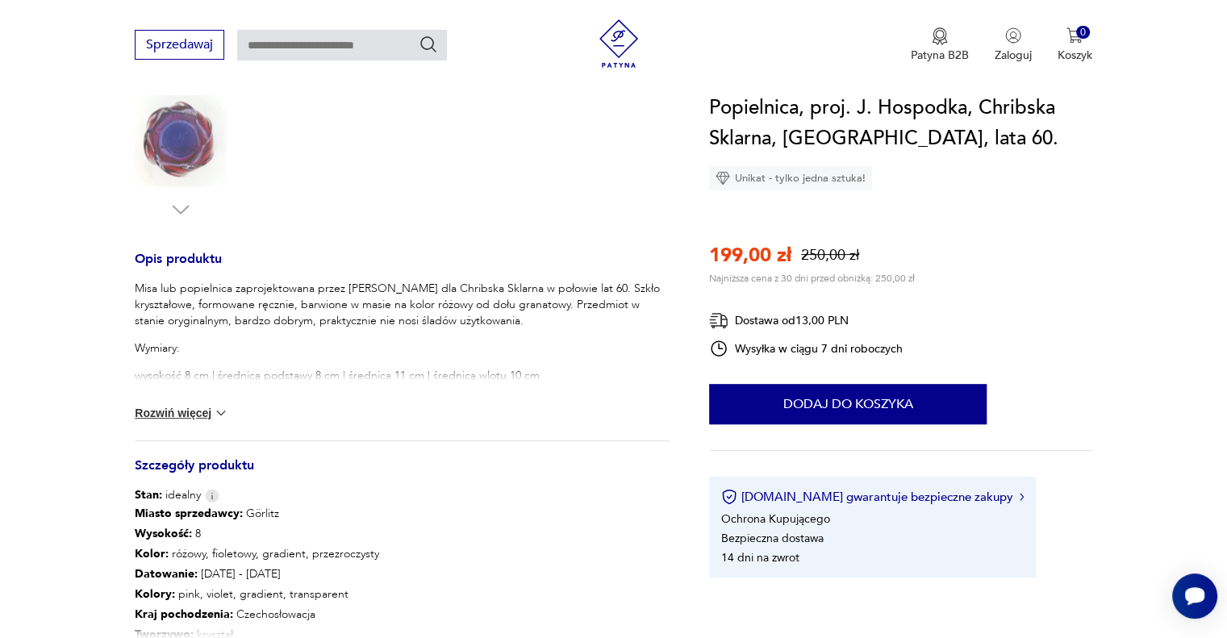
scroll to position [513, 0]
click at [201, 413] on button "Rozwiń więcej" at bounding box center [182, 412] width 94 height 16
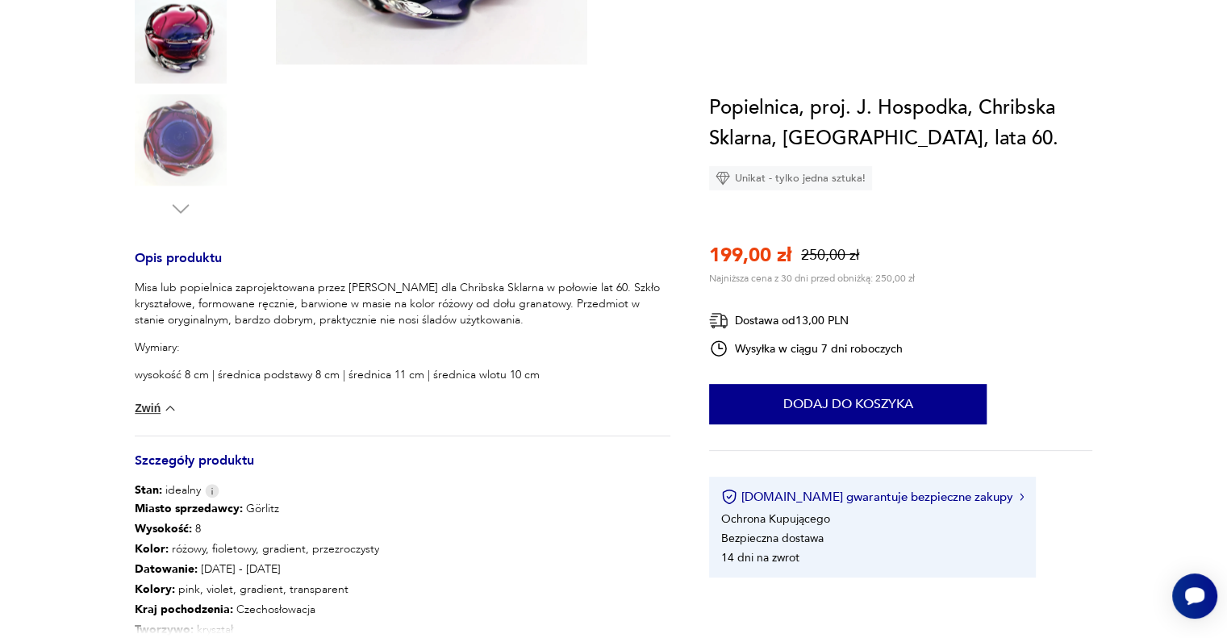
scroll to position [0, 0]
